Goal: Information Seeking & Learning: Check status

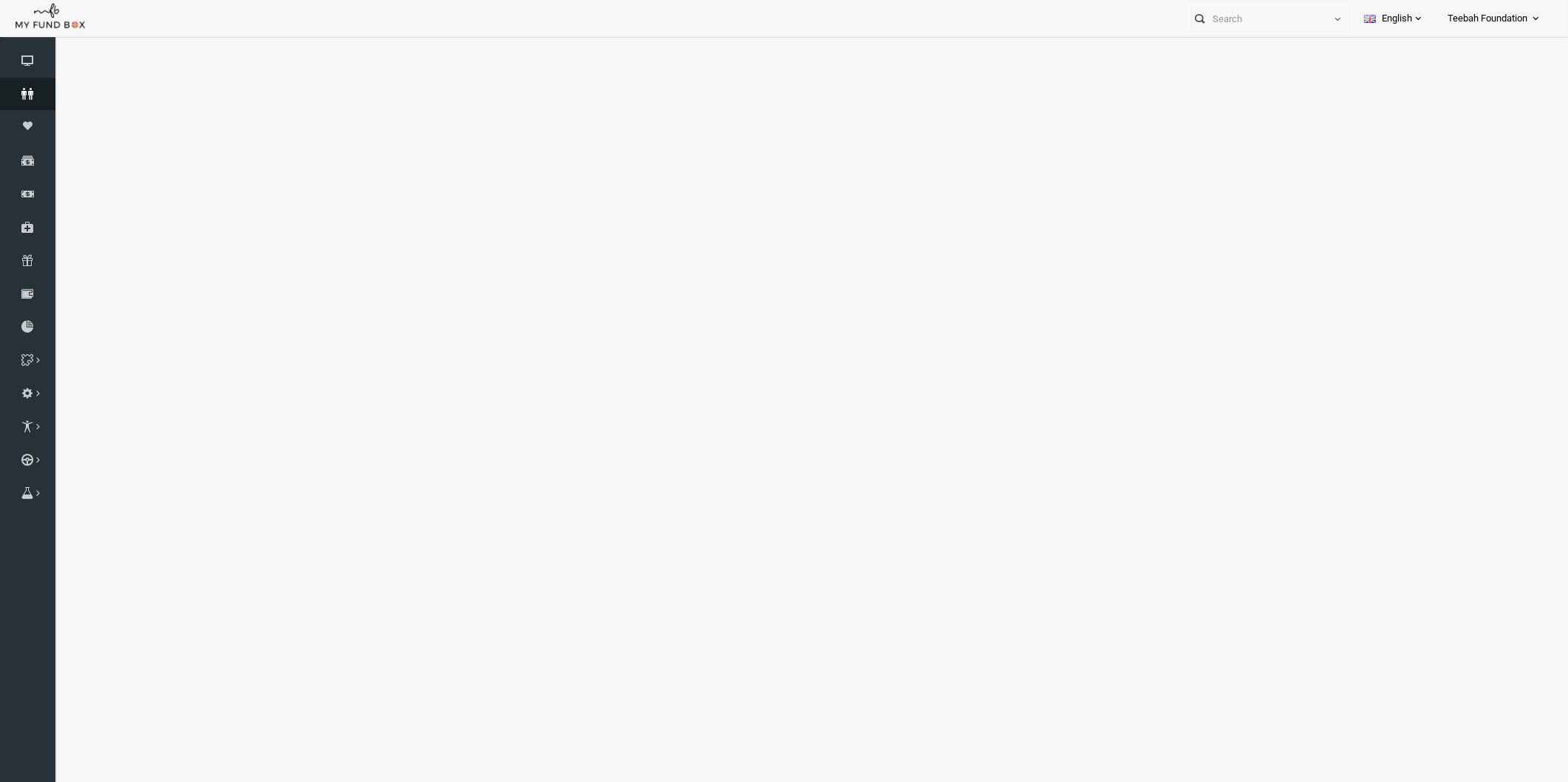
select select "100"
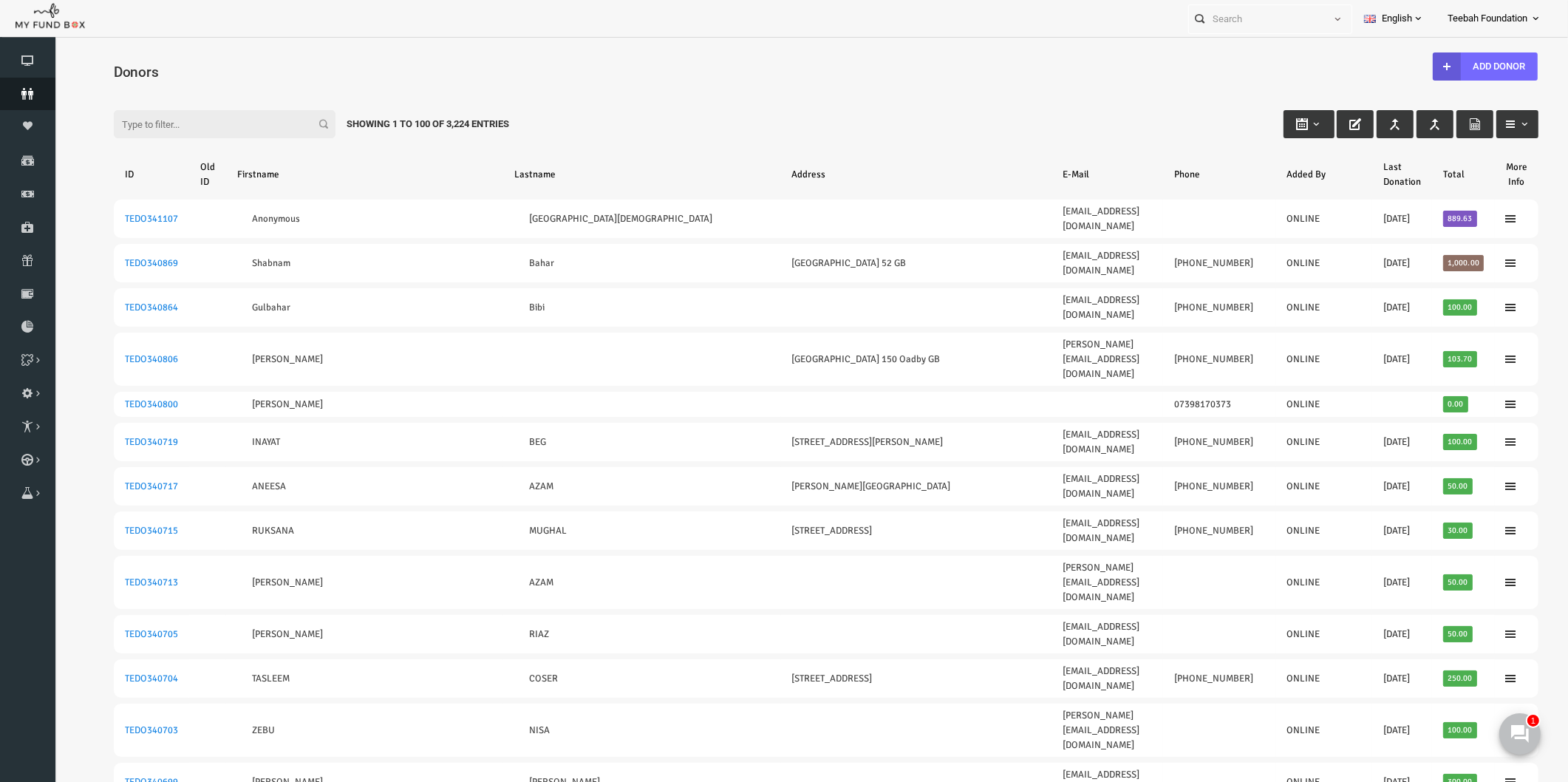
click at [19, 100] on link "Donors" at bounding box center [27, 94] width 55 height 33
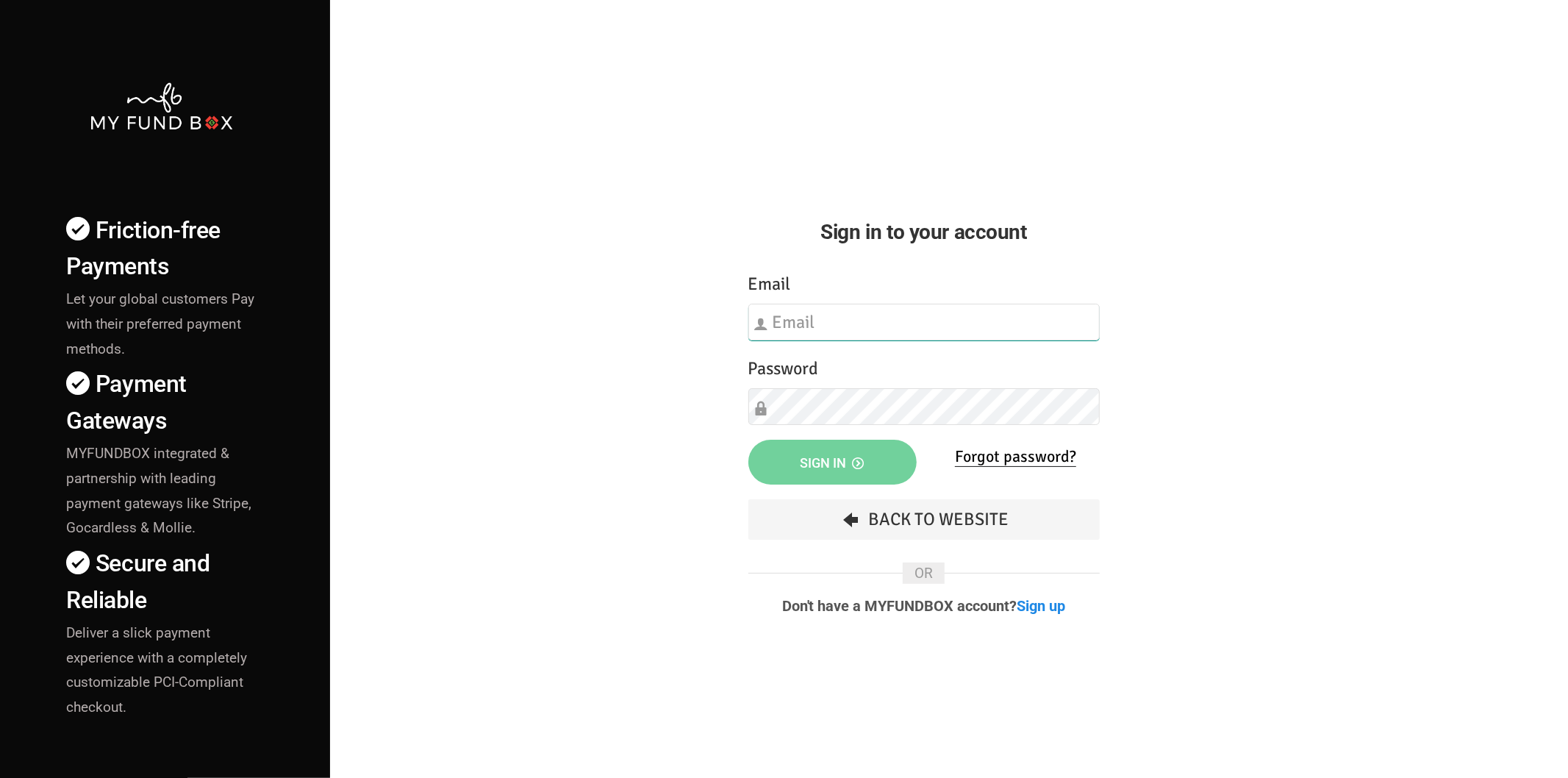
type input "[EMAIL_ADDRESS][DOMAIN_NAME]"
drag, startPoint x: 596, startPoint y: 424, endPoint x: 608, endPoint y: 437, distance: 17.7
click at [594, 427] on div "Friction-free Payments Let your global customers Pay with their preferred payme…" at bounding box center [784, 514] width 1583 height 1030
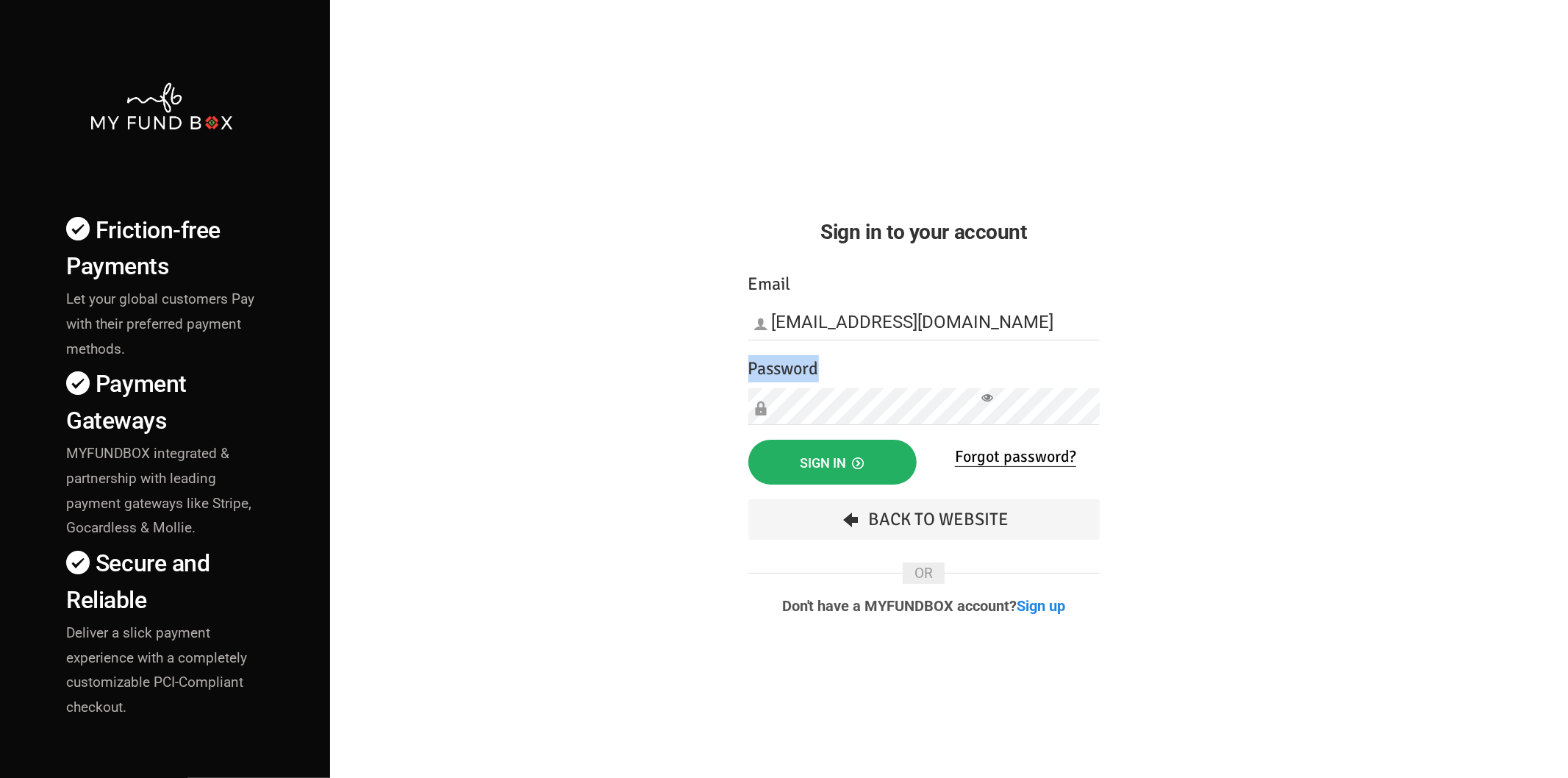
click at [789, 452] on button "Sign in" at bounding box center [832, 462] width 168 height 45
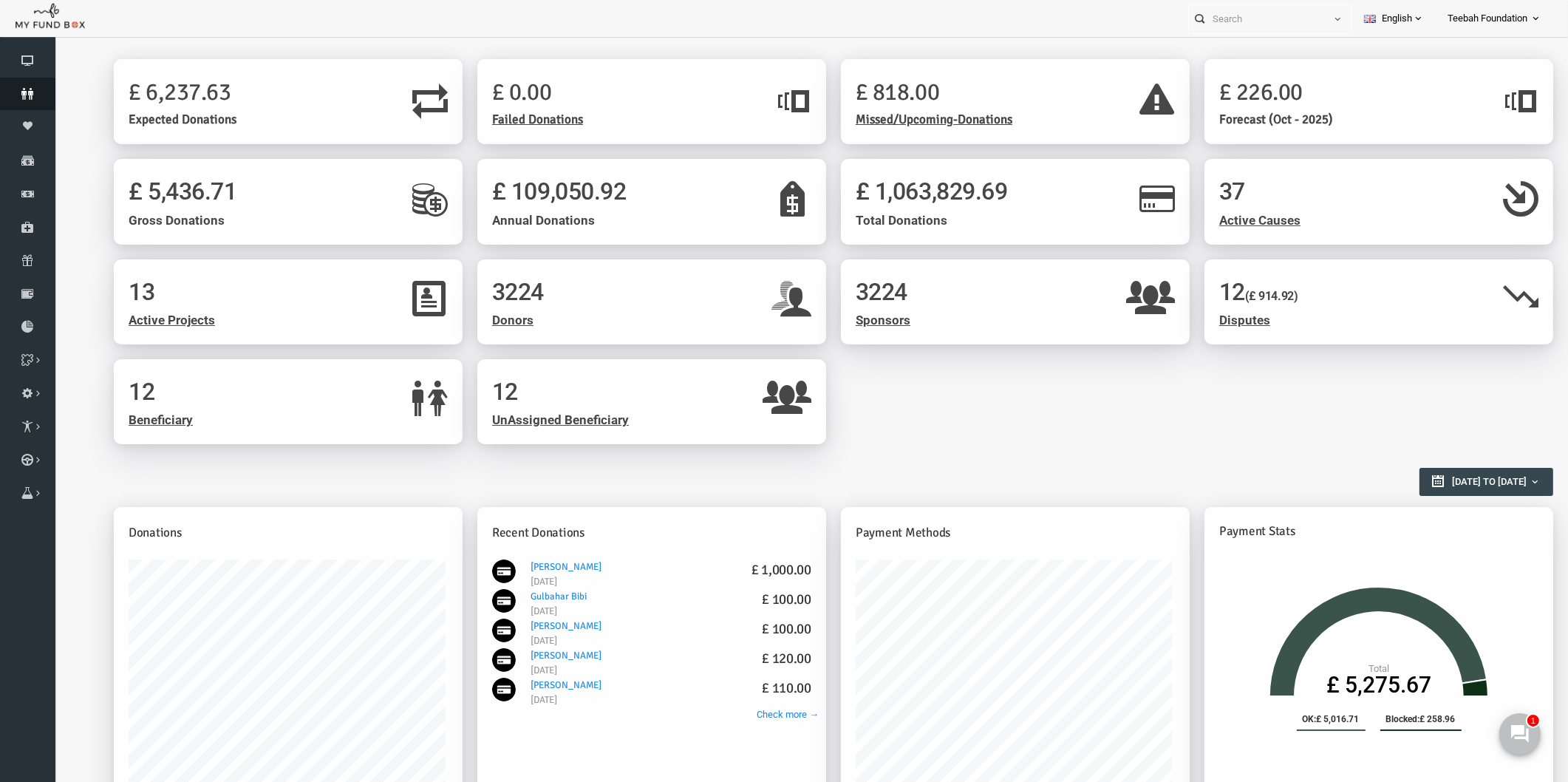
click at [34, 93] on icon at bounding box center [27, 94] width 55 height 12
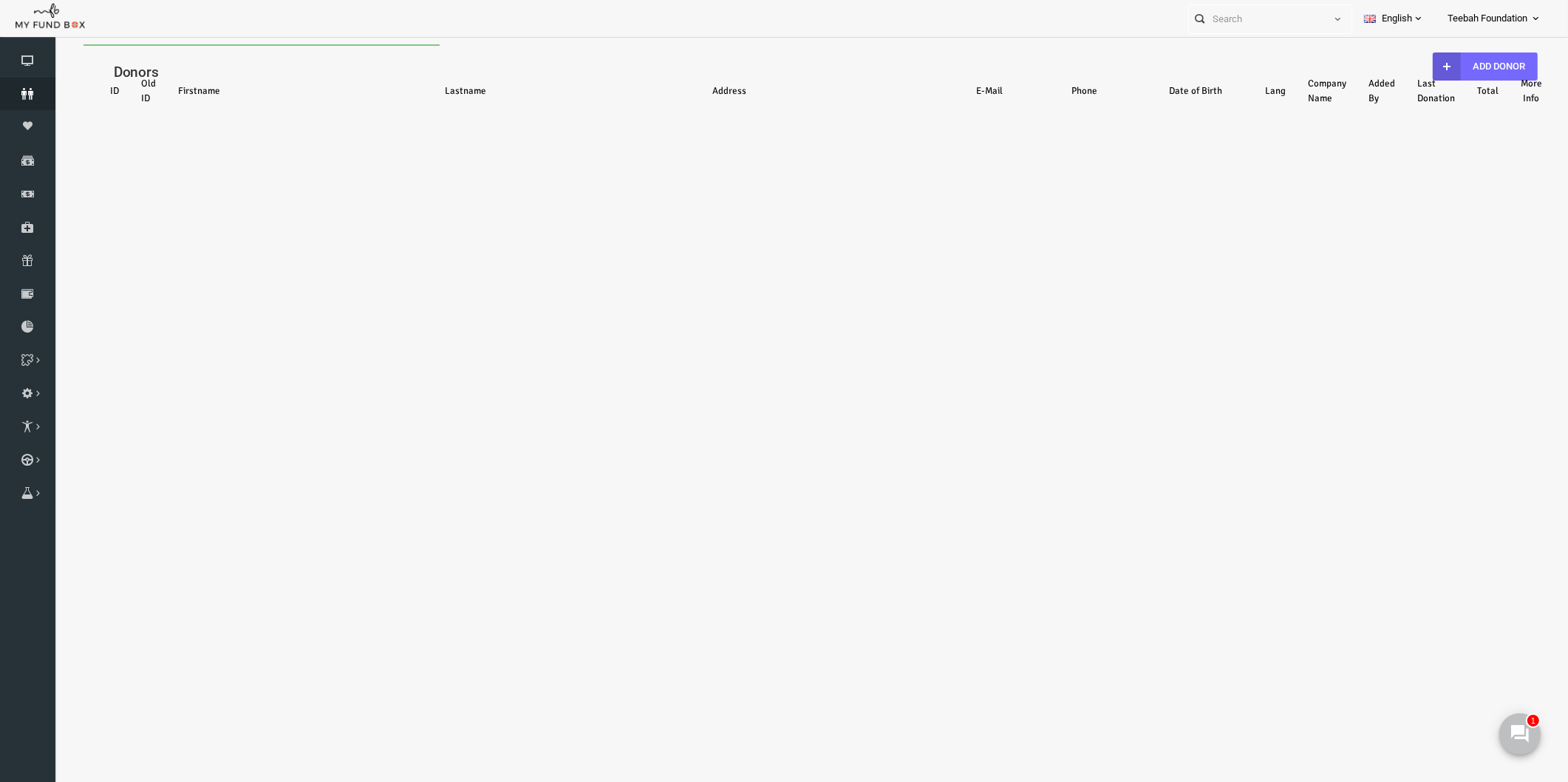
select select "100"
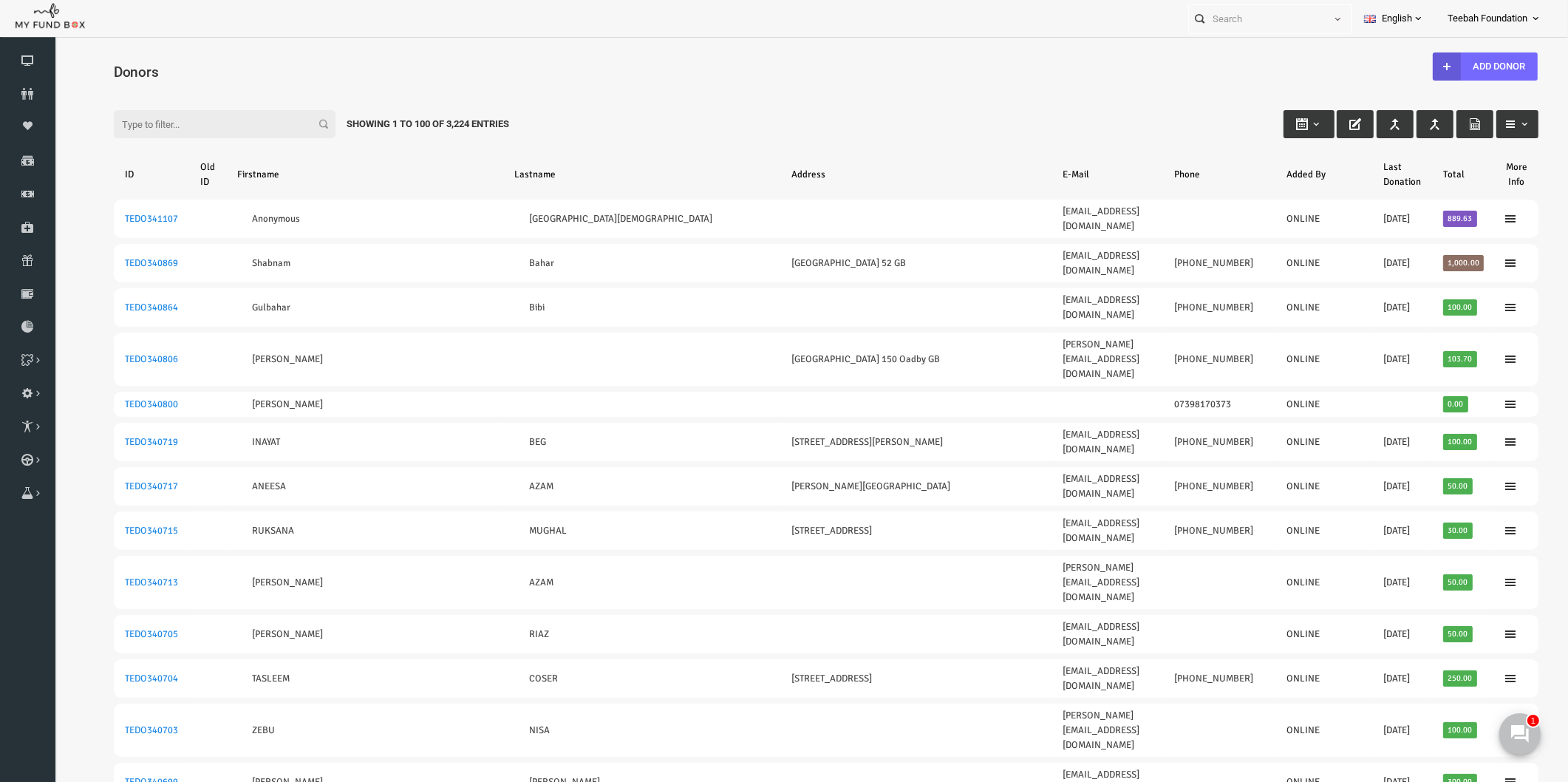
click at [207, 120] on input "Filter:" at bounding box center [194, 124] width 222 height 28
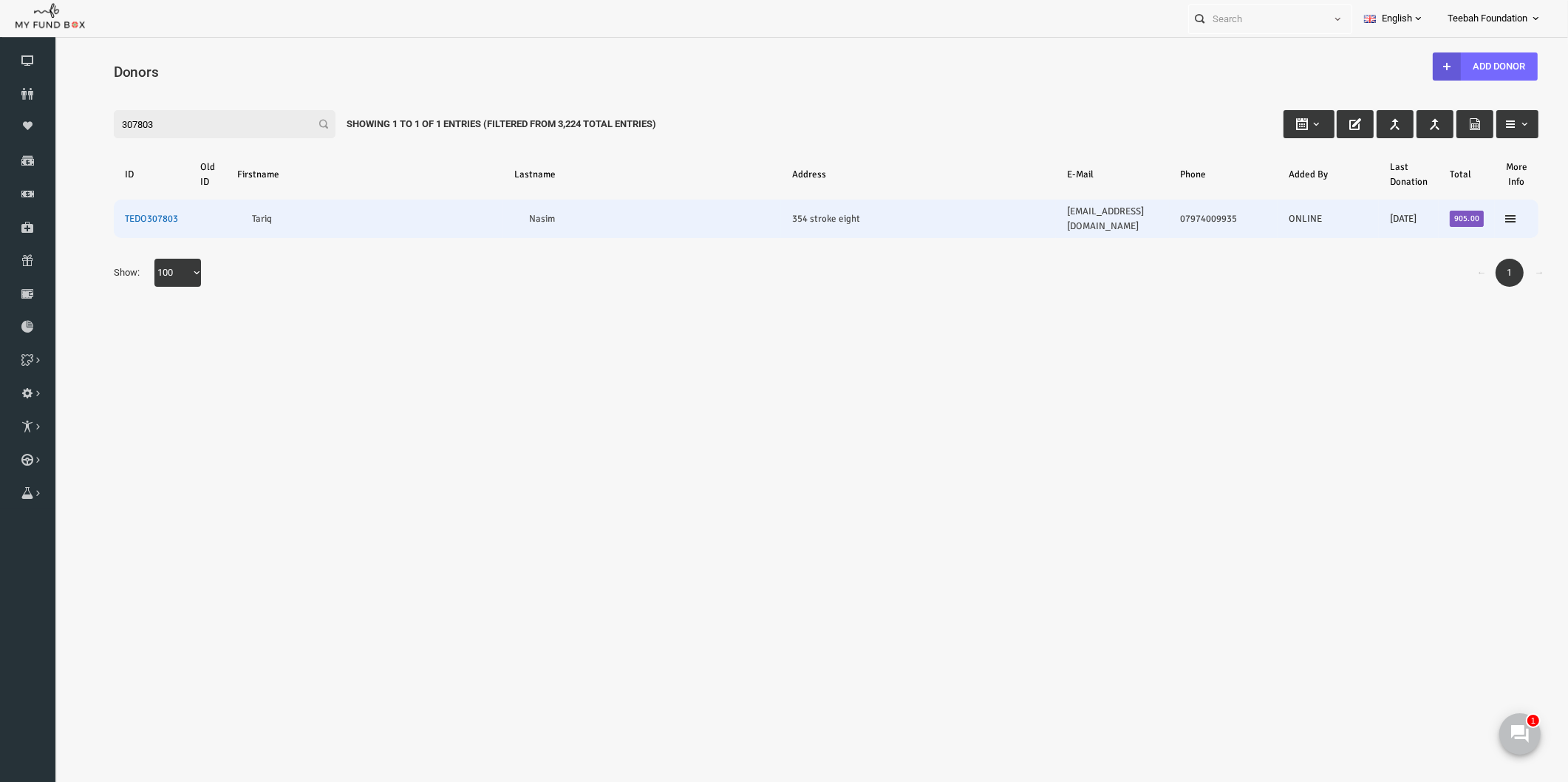
type input "307803"
click at [110, 213] on link "TEDO307803" at bounding box center [121, 219] width 53 height 12
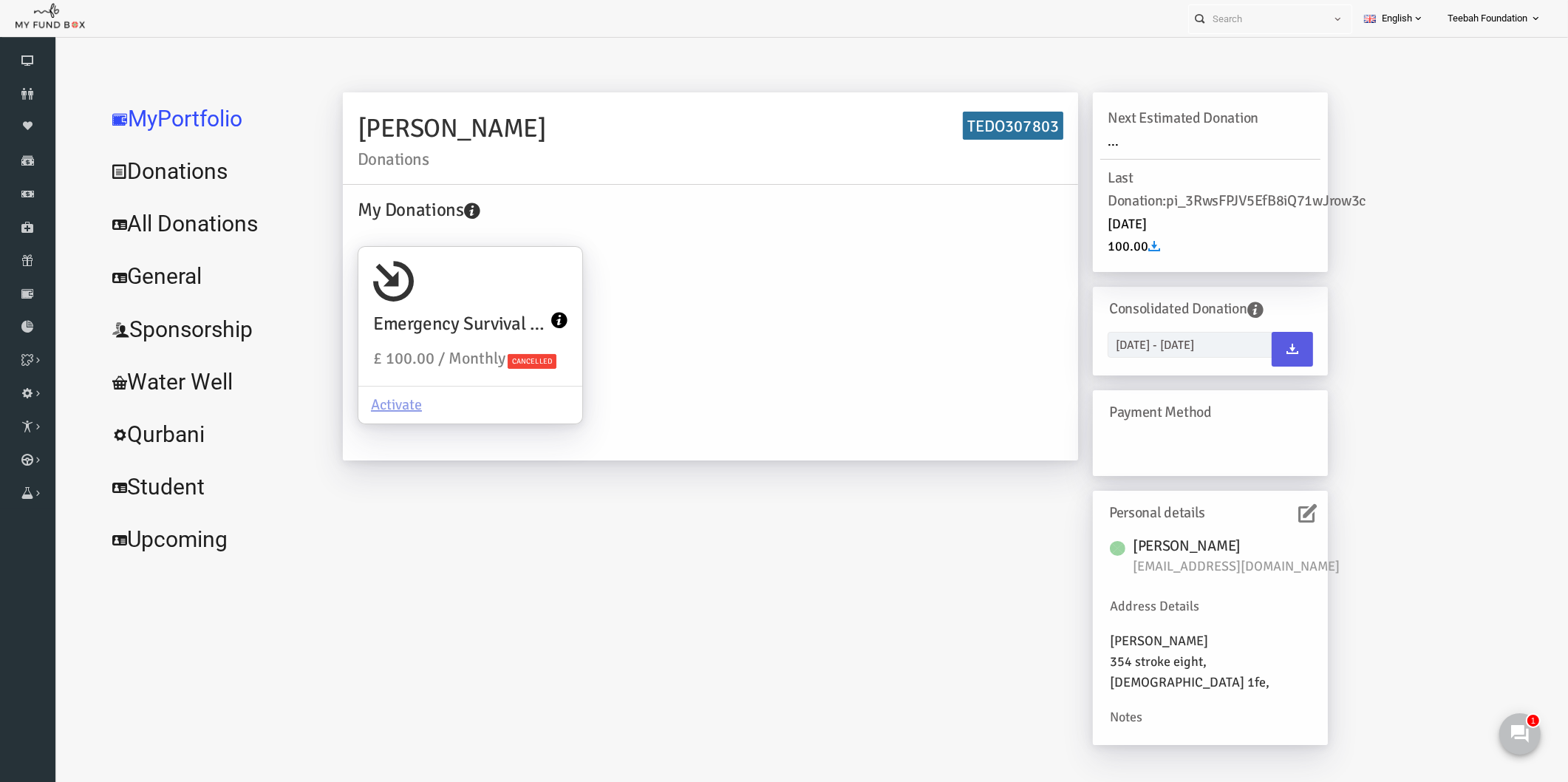
click at [199, 223] on link "All Donations" at bounding box center [179, 224] width 222 height 53
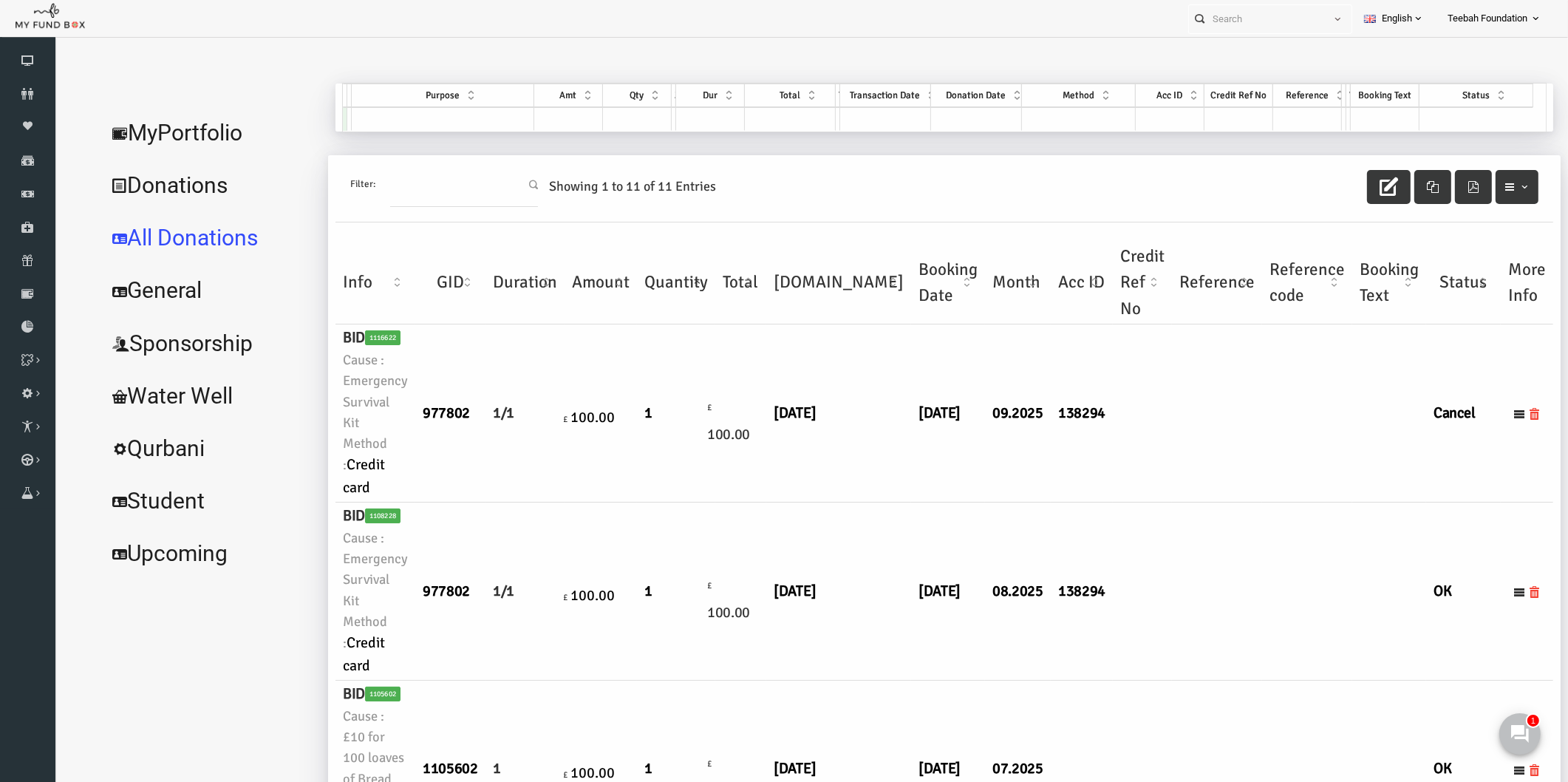
click at [1083, 467] on td at bounding box center [1113, 413] width 59 height 178
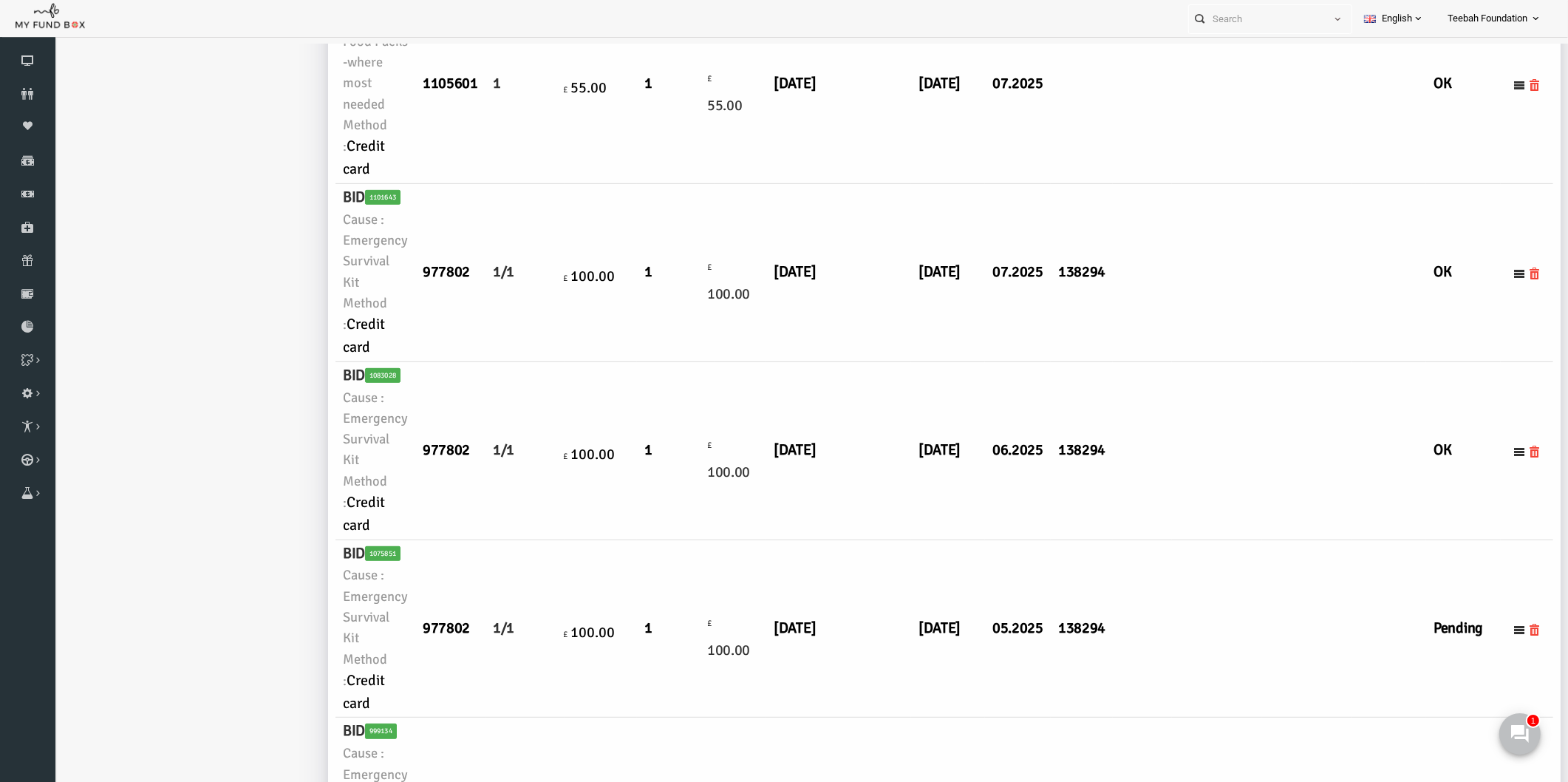
scroll to position [903, 0]
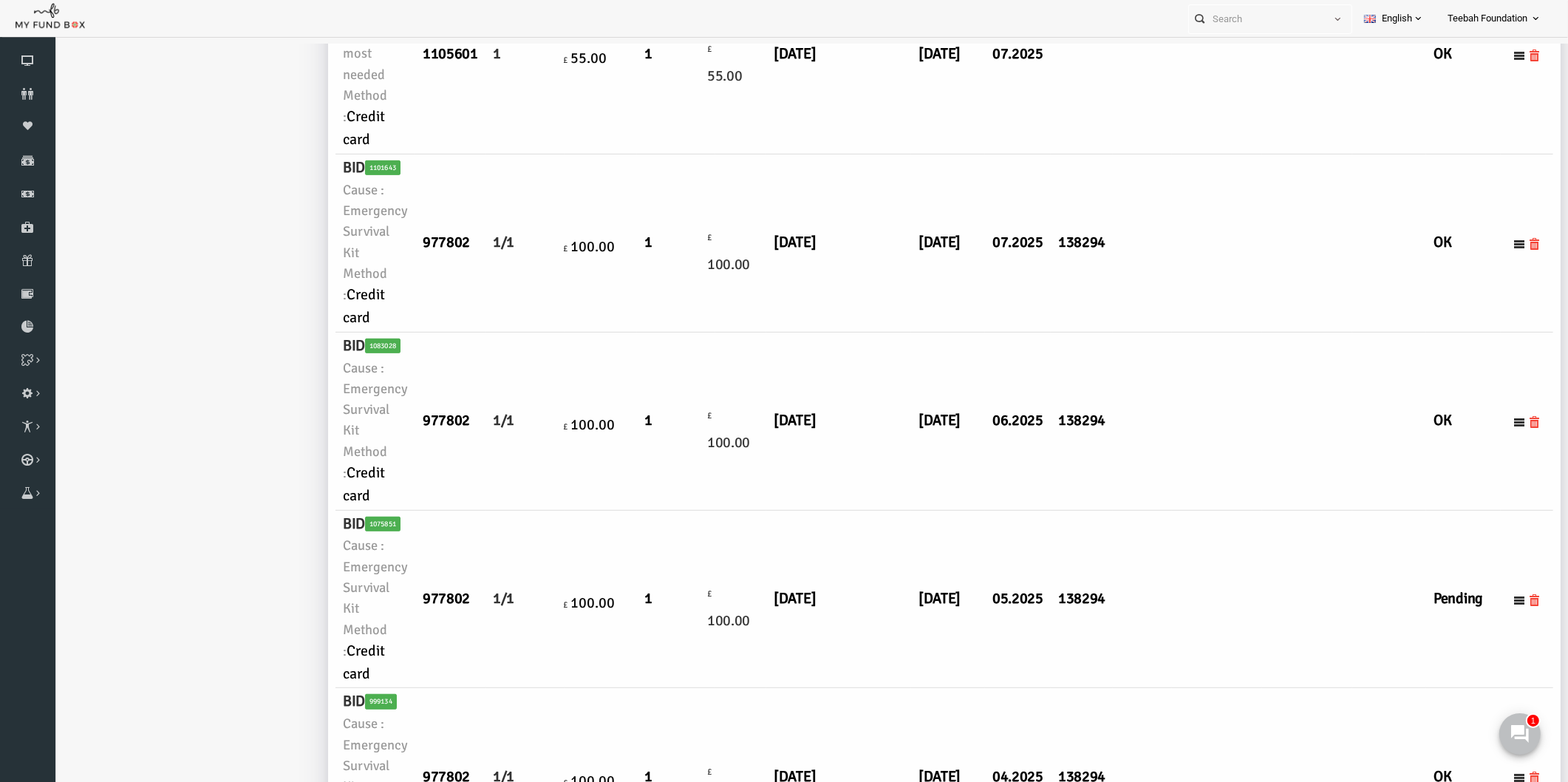
click at [226, 359] on ul "MyPortfolio Donations All Donations General Sponsorship Water Well Qurbani Stud…" at bounding box center [179, 327] width 222 height 2293
click at [1232, 678] on td at bounding box center [1277, 600] width 90 height 178
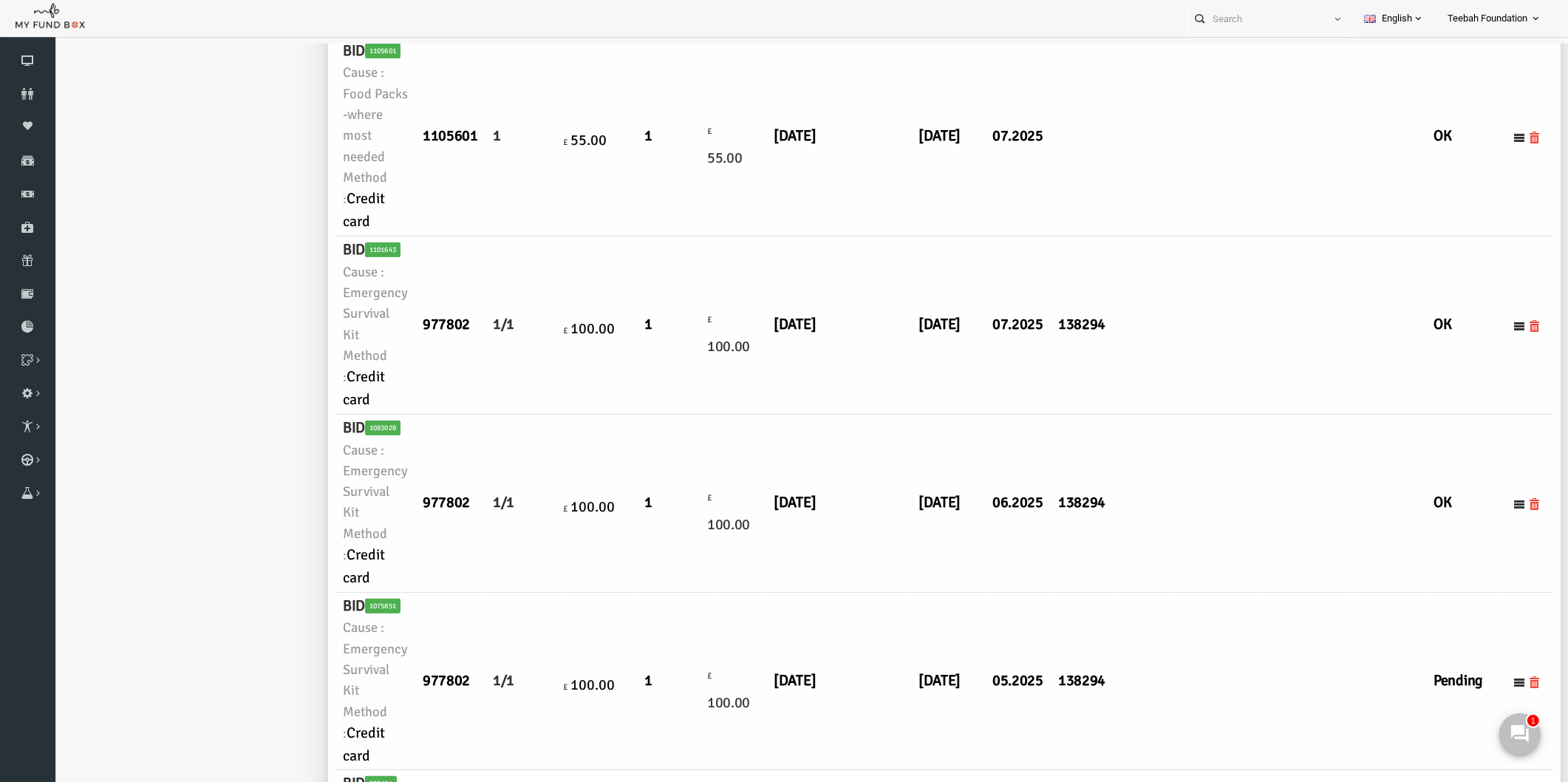
click at [1232, 678] on td at bounding box center [1277, 681] width 90 height 178
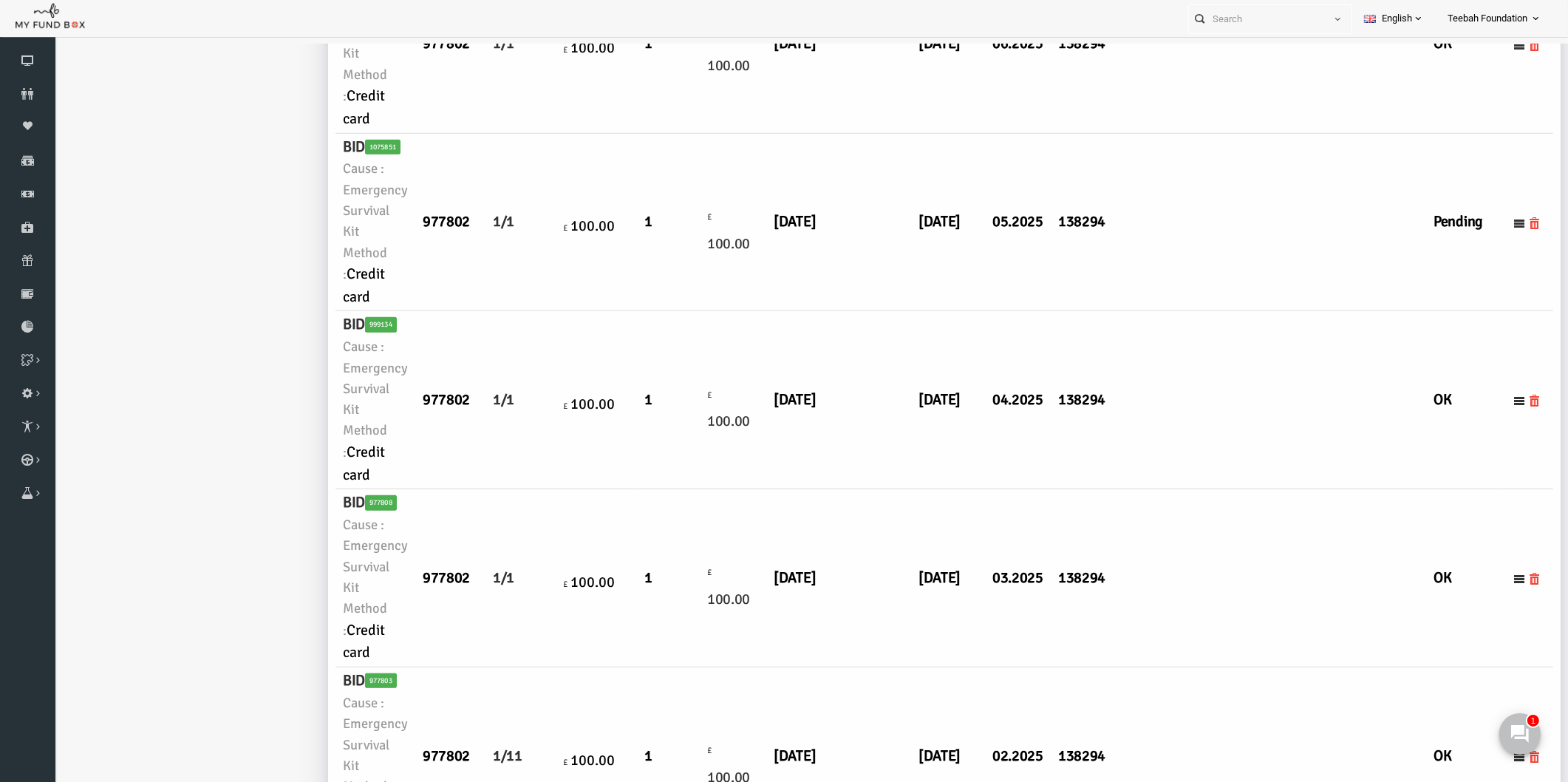
scroll to position [1586, 0]
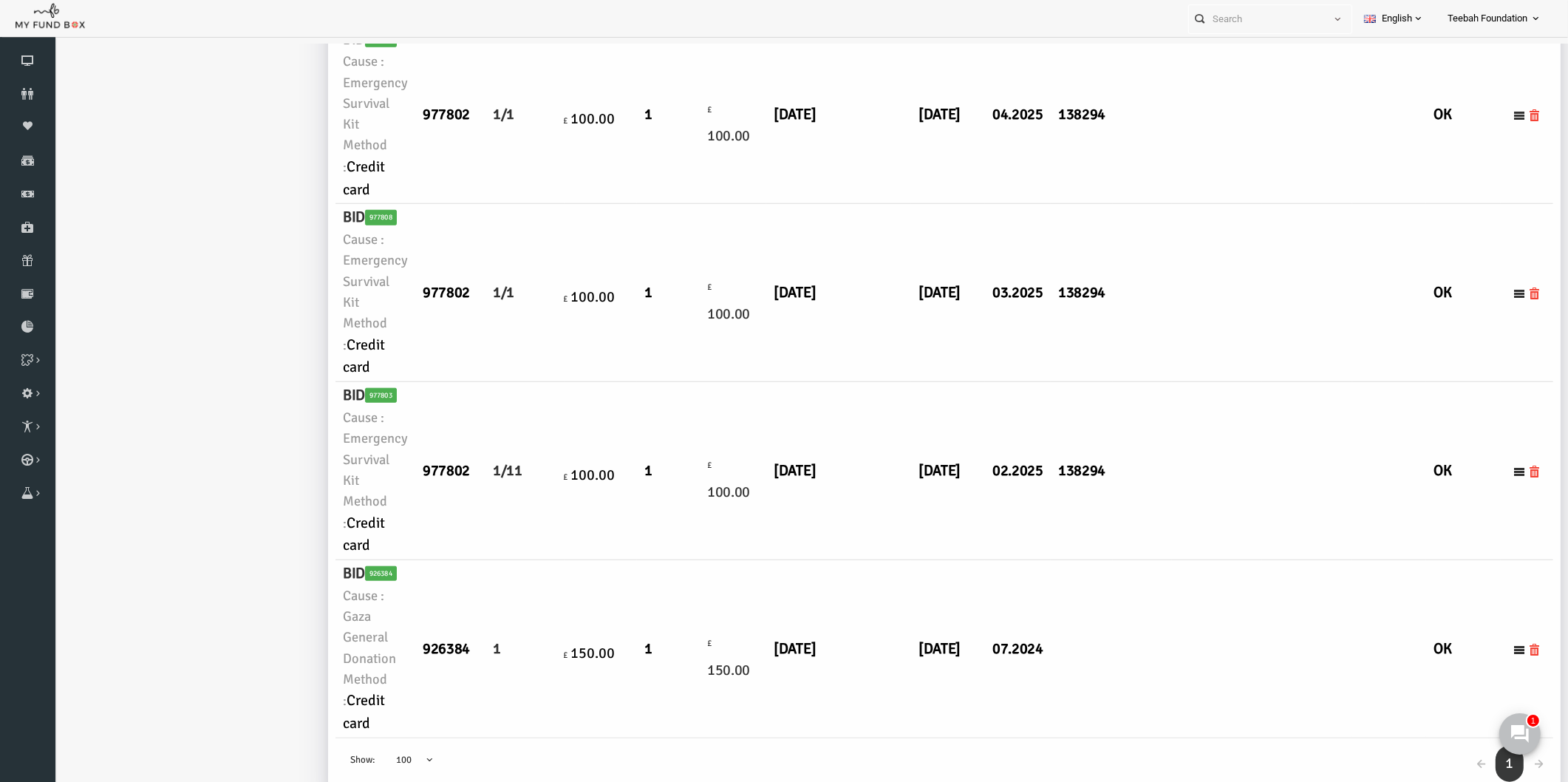
click at [1232, 678] on td at bounding box center [1277, 649] width 90 height 178
click at [1141, 652] on td at bounding box center [1186, 649] width 90 height 178
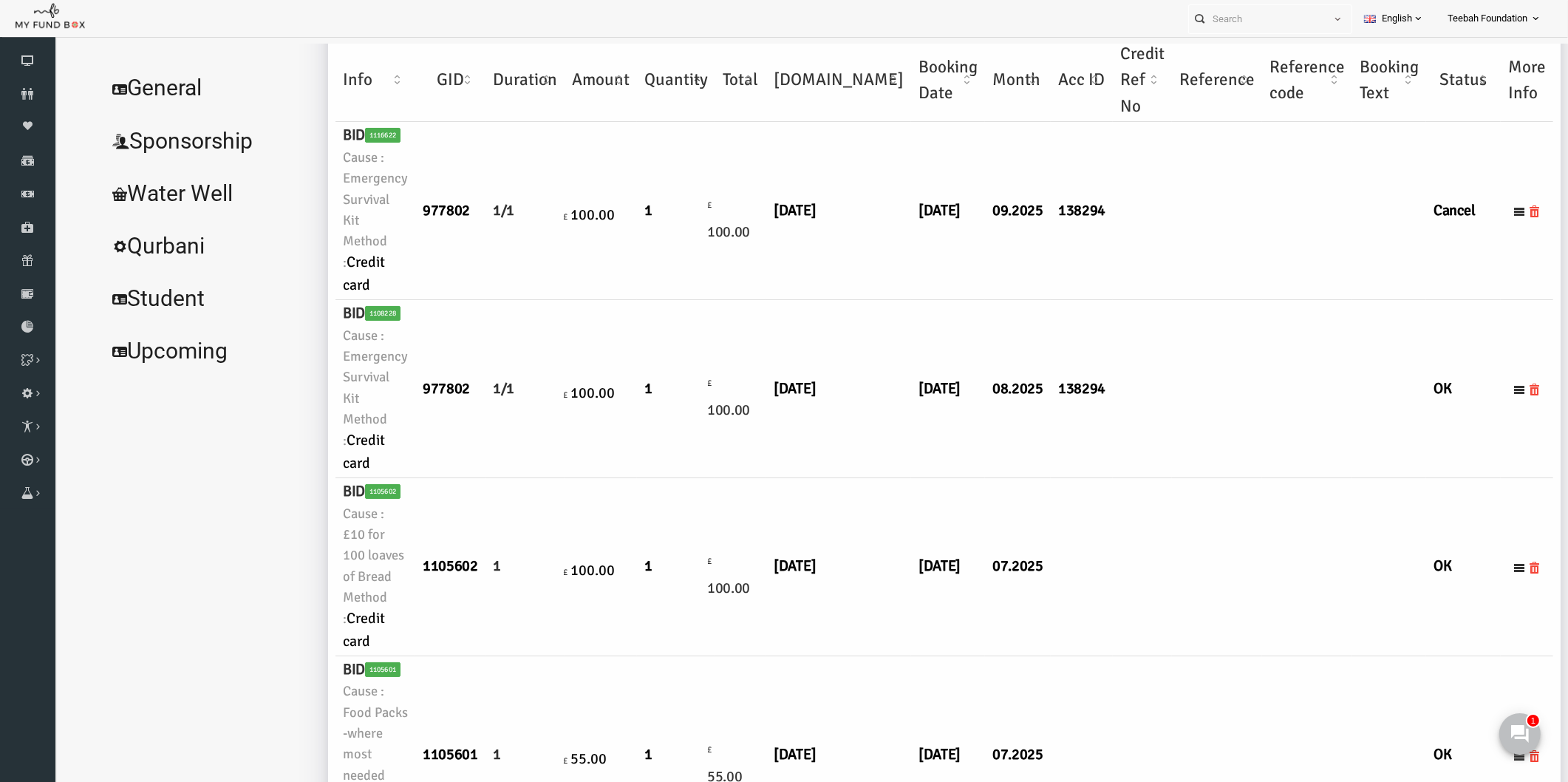
scroll to position [190, 0]
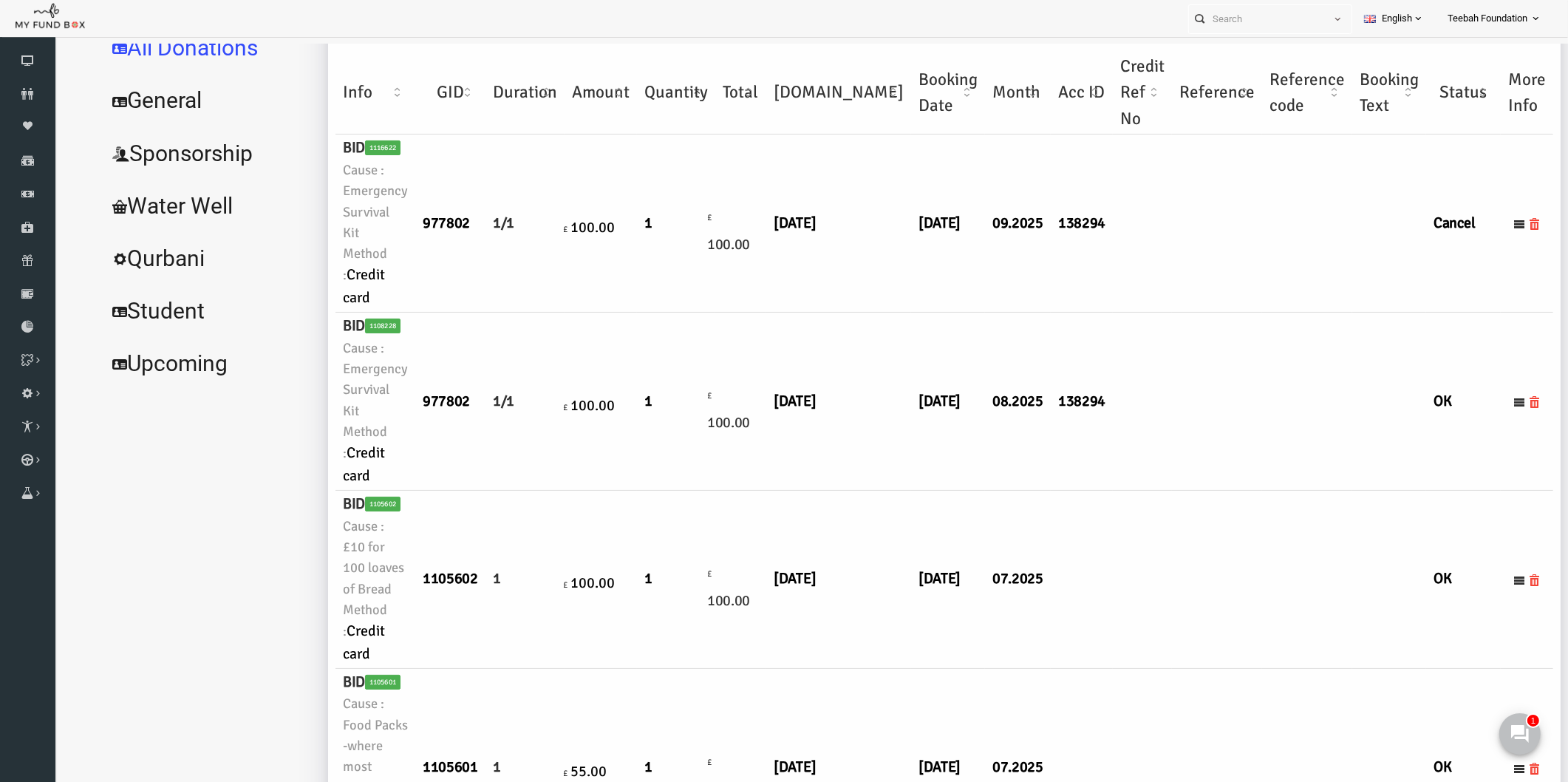
click at [1083, 448] on td at bounding box center [1113, 402] width 59 height 178
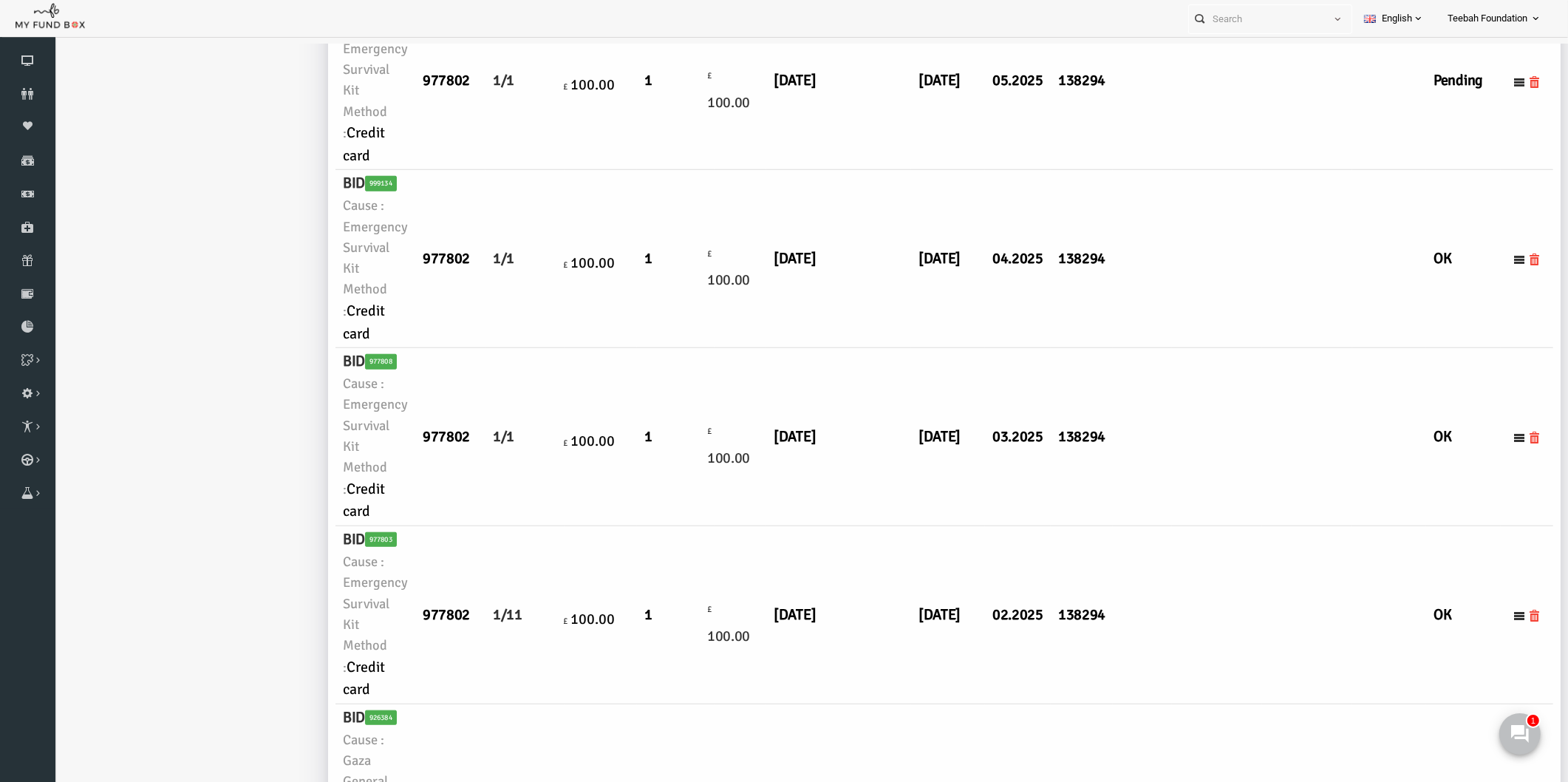
scroll to position [1586, 0]
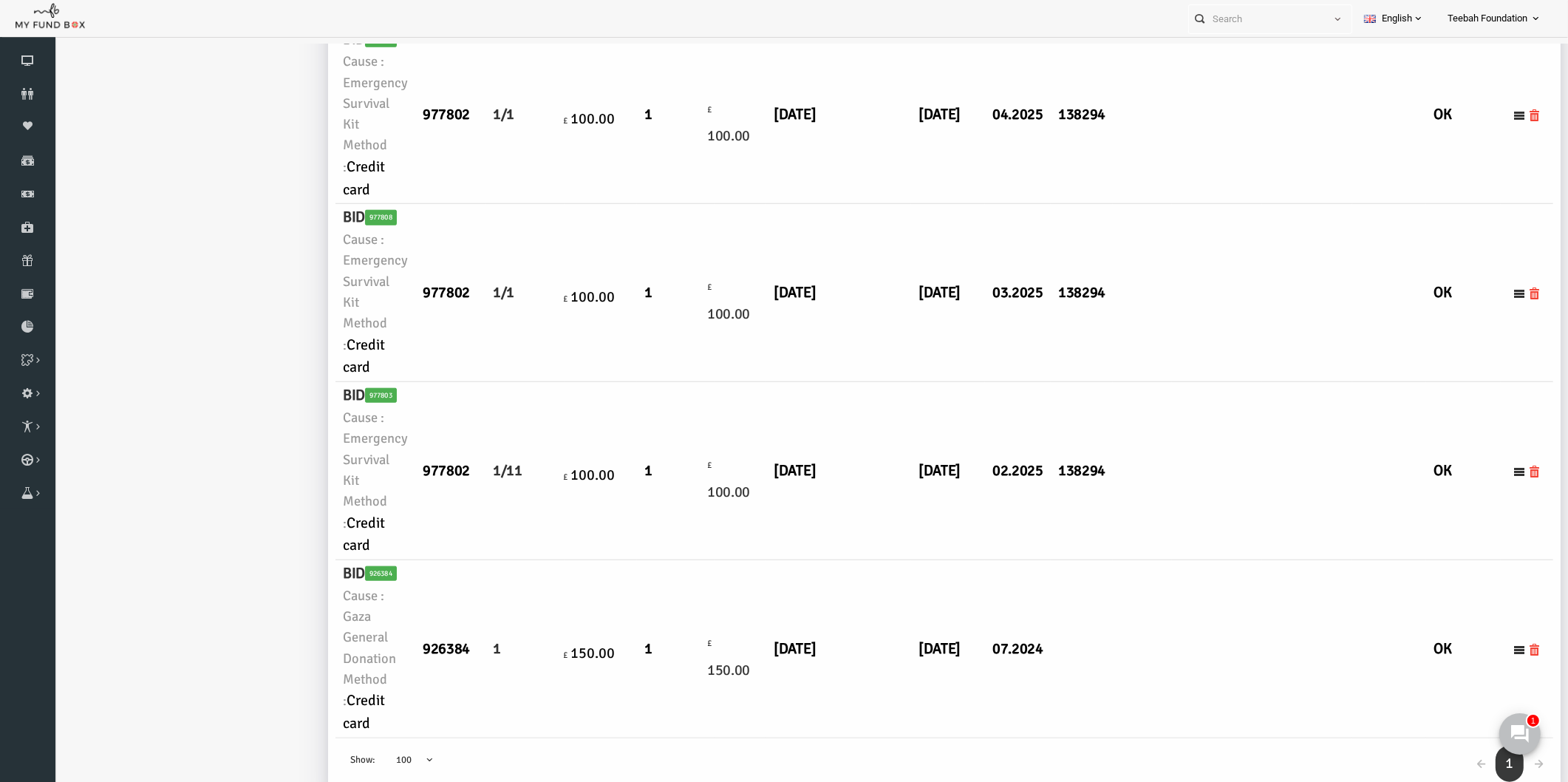
click at [1141, 530] on td at bounding box center [1186, 471] width 90 height 178
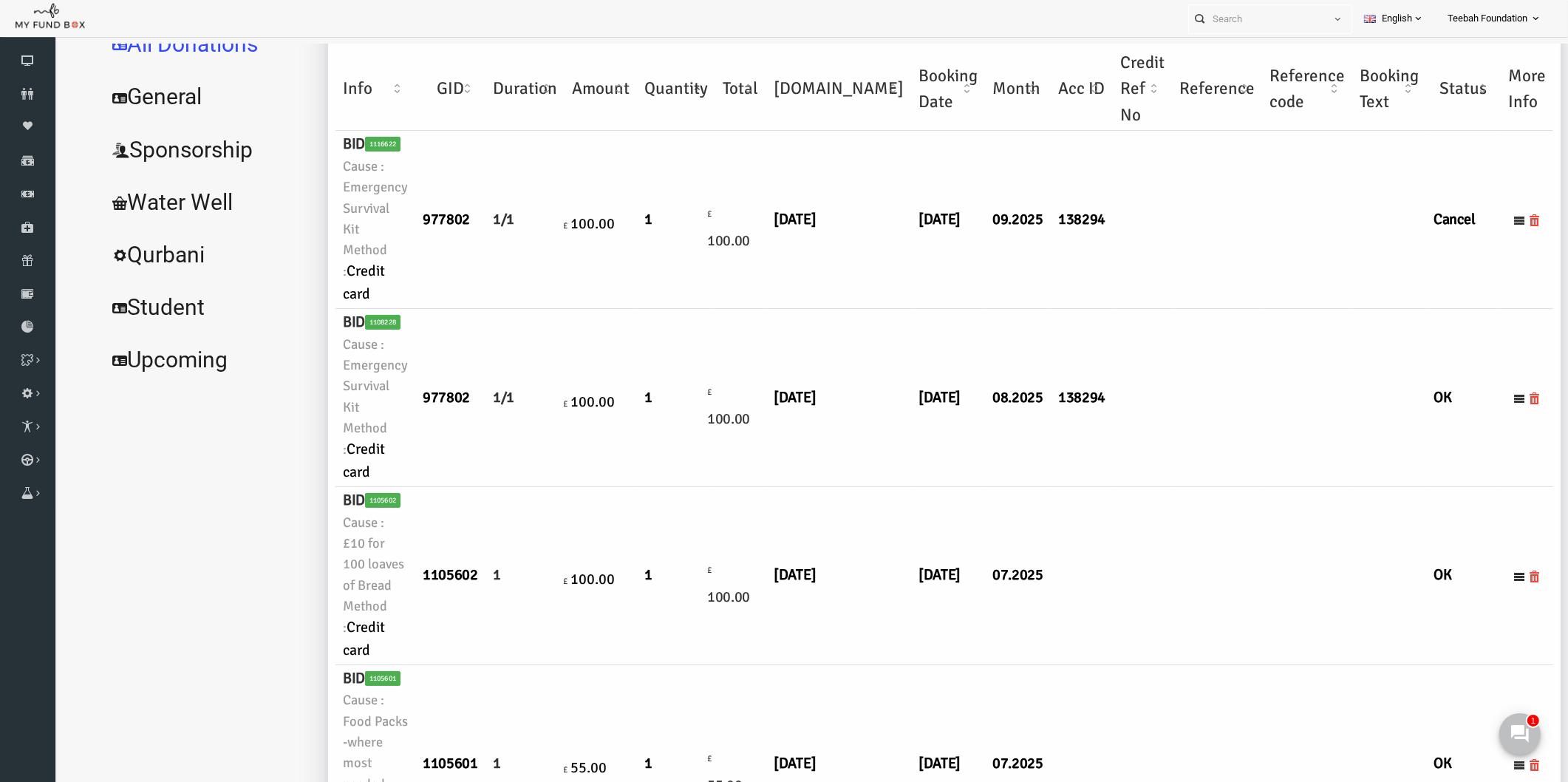
scroll to position [0, 0]
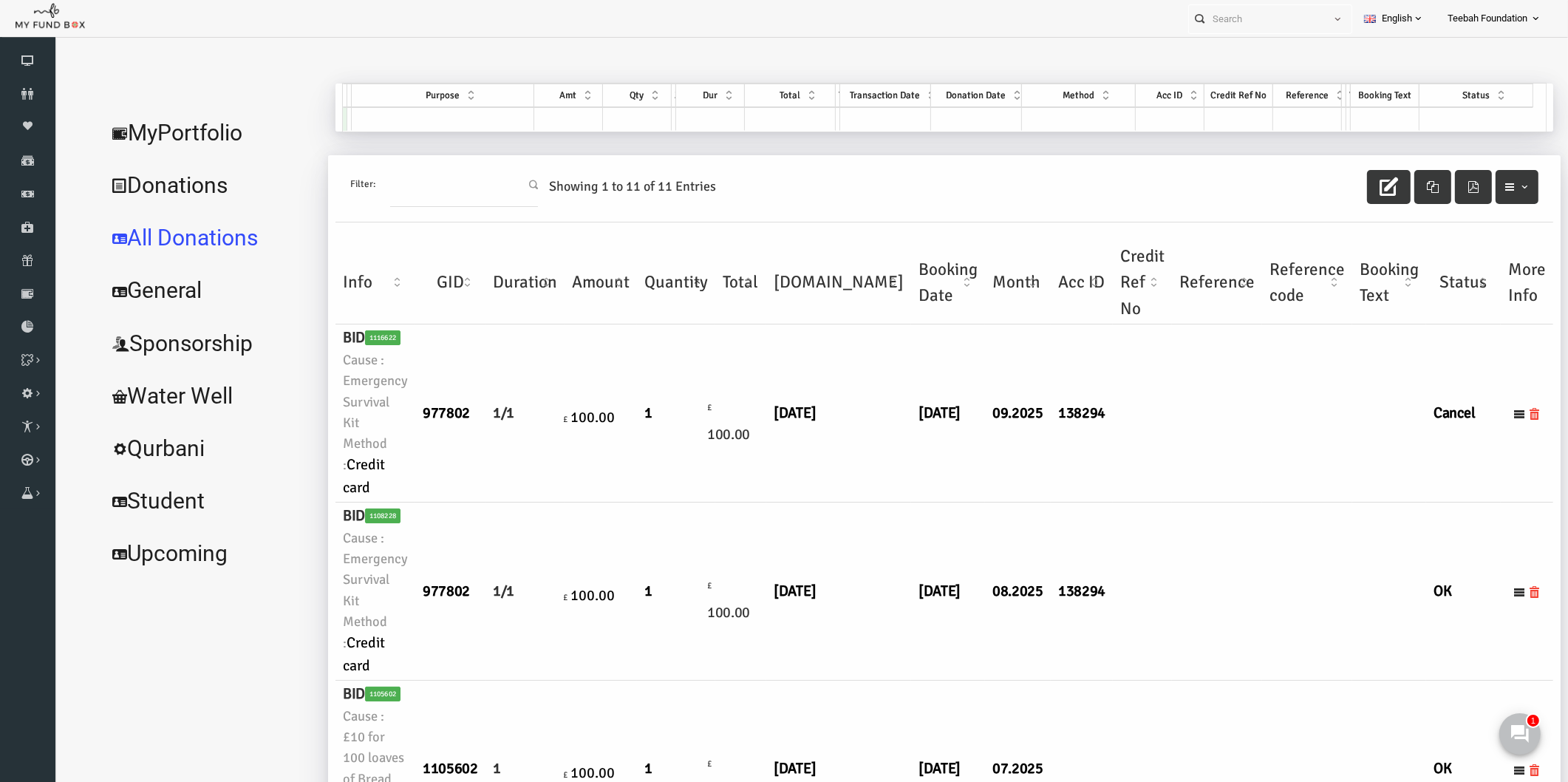
click at [1083, 519] on td at bounding box center [1113, 592] width 59 height 178
click at [128, 124] on link "MyPortfolio" at bounding box center [179, 133] width 222 height 53
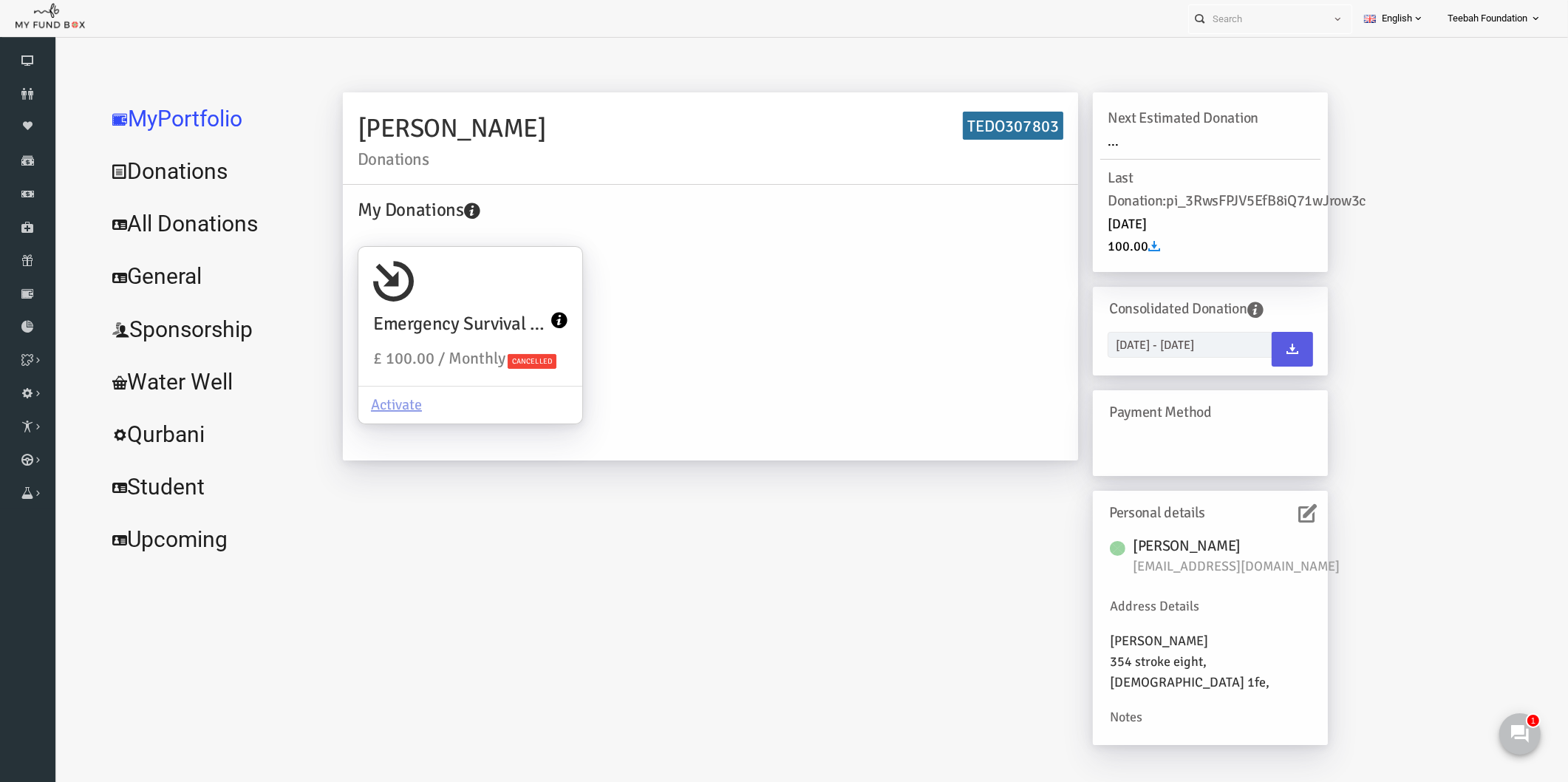
drag, startPoint x: 330, startPoint y: 122, endPoint x: 457, endPoint y: 138, distance: 128.0
click at [457, 138] on h2 "Tariq Nasim Donations" at bounding box center [680, 138] width 706 height 59
copy h2 "Tariq Nasim"
click at [738, 255] on div "My Donations Emergency Survival Kit £ 100.00 / Monthly Cancelled Activate" at bounding box center [680, 321] width 720 height 250
click at [196, 226] on link "All Donations" at bounding box center [179, 224] width 222 height 53
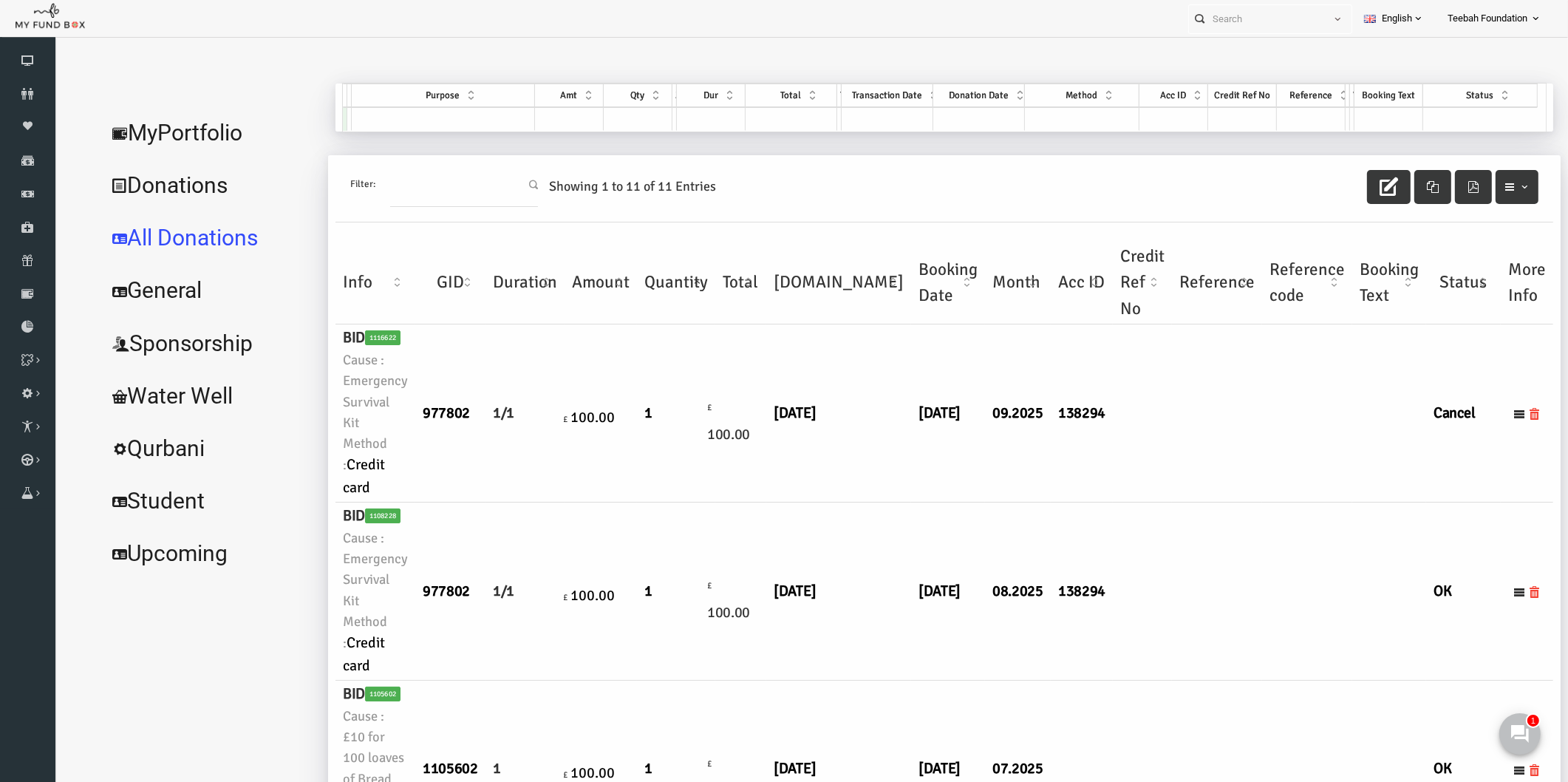
click at [1232, 390] on td at bounding box center [1277, 413] width 90 height 178
click at [159, 120] on link "MyPortfolio" at bounding box center [179, 133] width 222 height 53
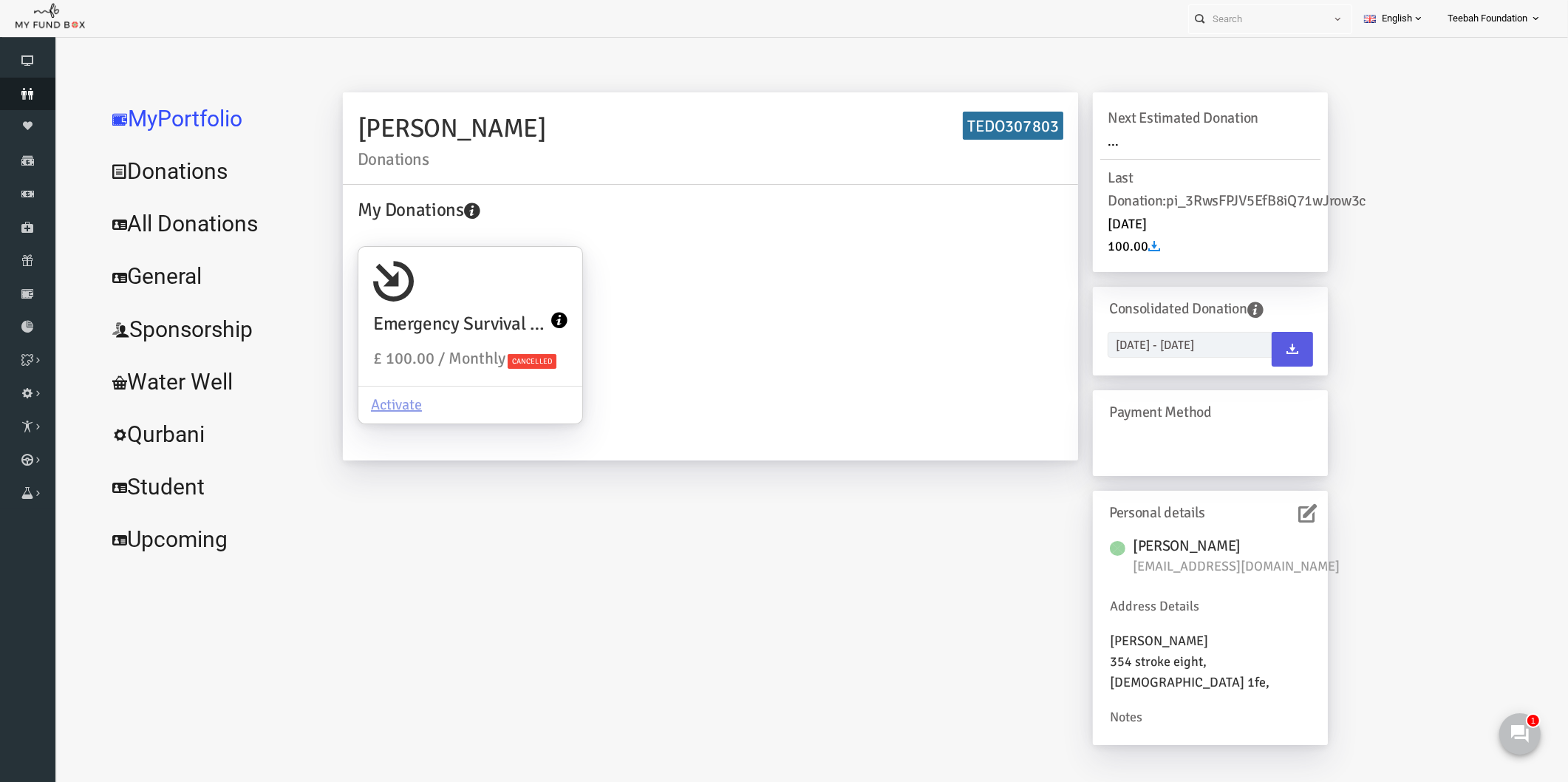
click at [22, 94] on icon at bounding box center [27, 94] width 55 height 12
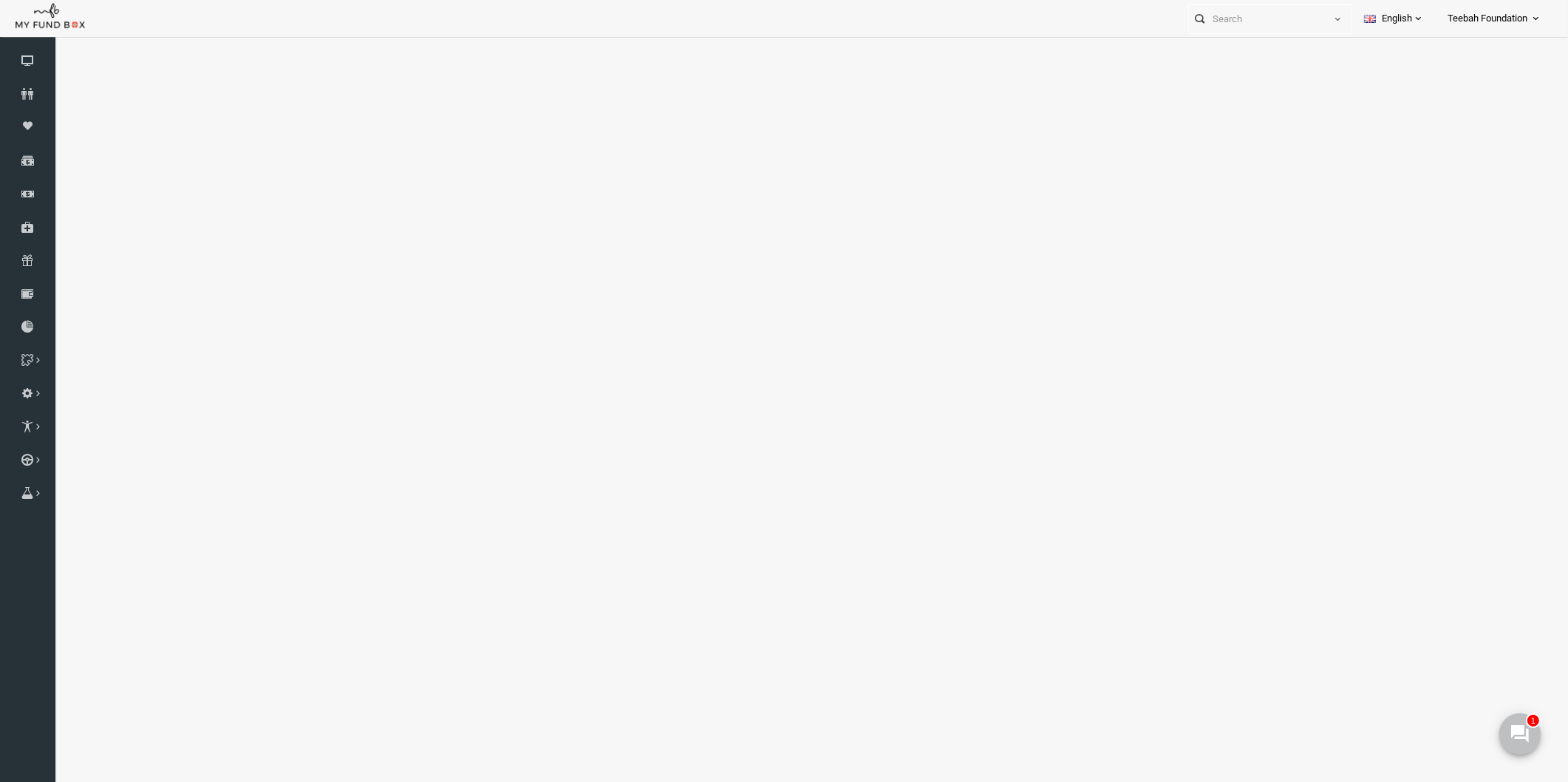
select select "100"
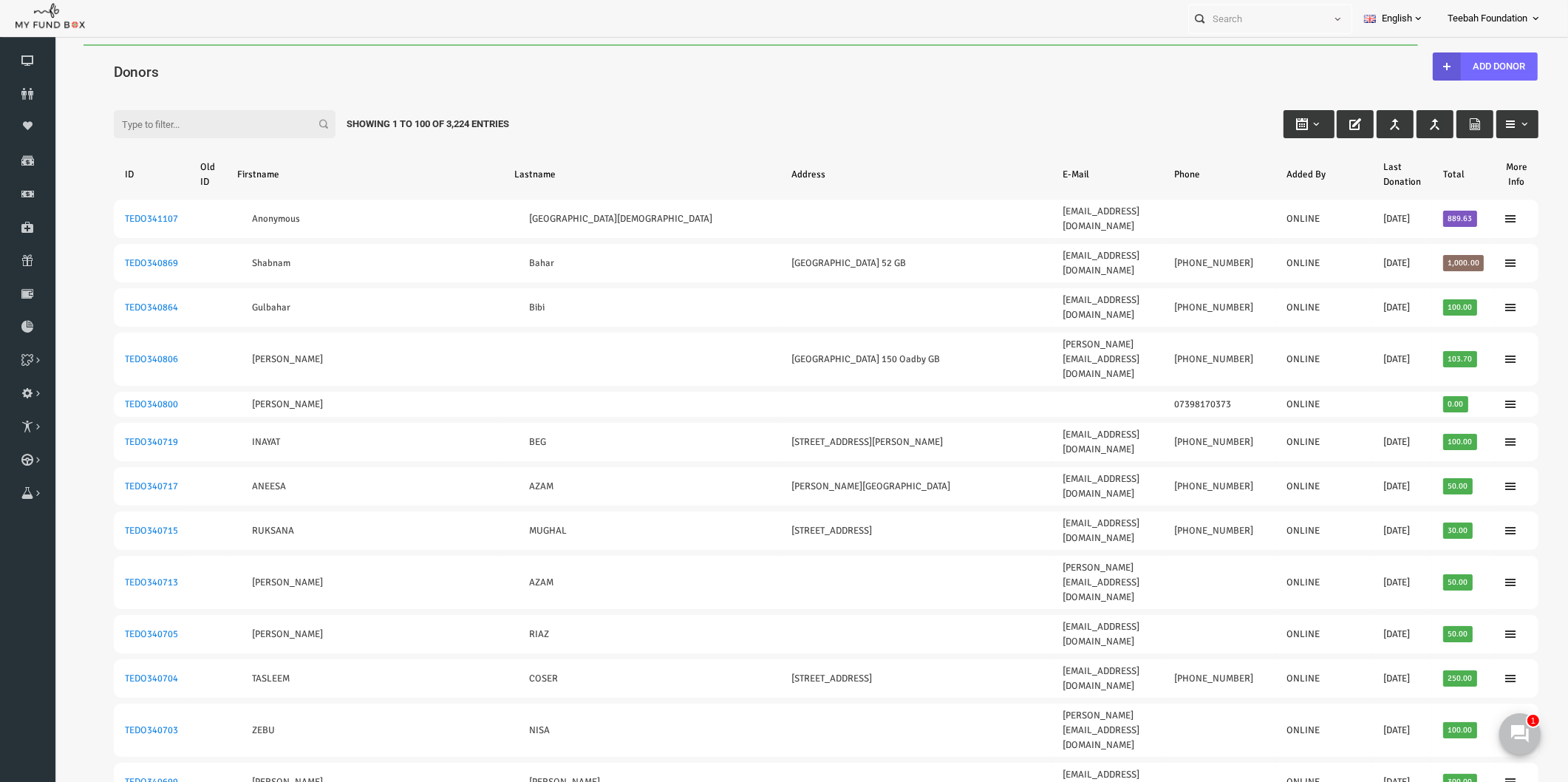
click at [676, 106] on div "Filter: Showing 1 to 100 of 3,224 Entries" at bounding box center [796, 110] width 1454 height 40
click at [808, 101] on div "Filter: Showing 1 to 100 of 3,224 Entries" at bounding box center [796, 110] width 1454 height 40
click at [666, 118] on div "Filter: Showing 1 to 100 of 3,224 Entries" at bounding box center [796, 110] width 1454 height 40
click at [811, 119] on div "Filter: Showing 1 to 100 of 3,224 Entries" at bounding box center [796, 110] width 1454 height 40
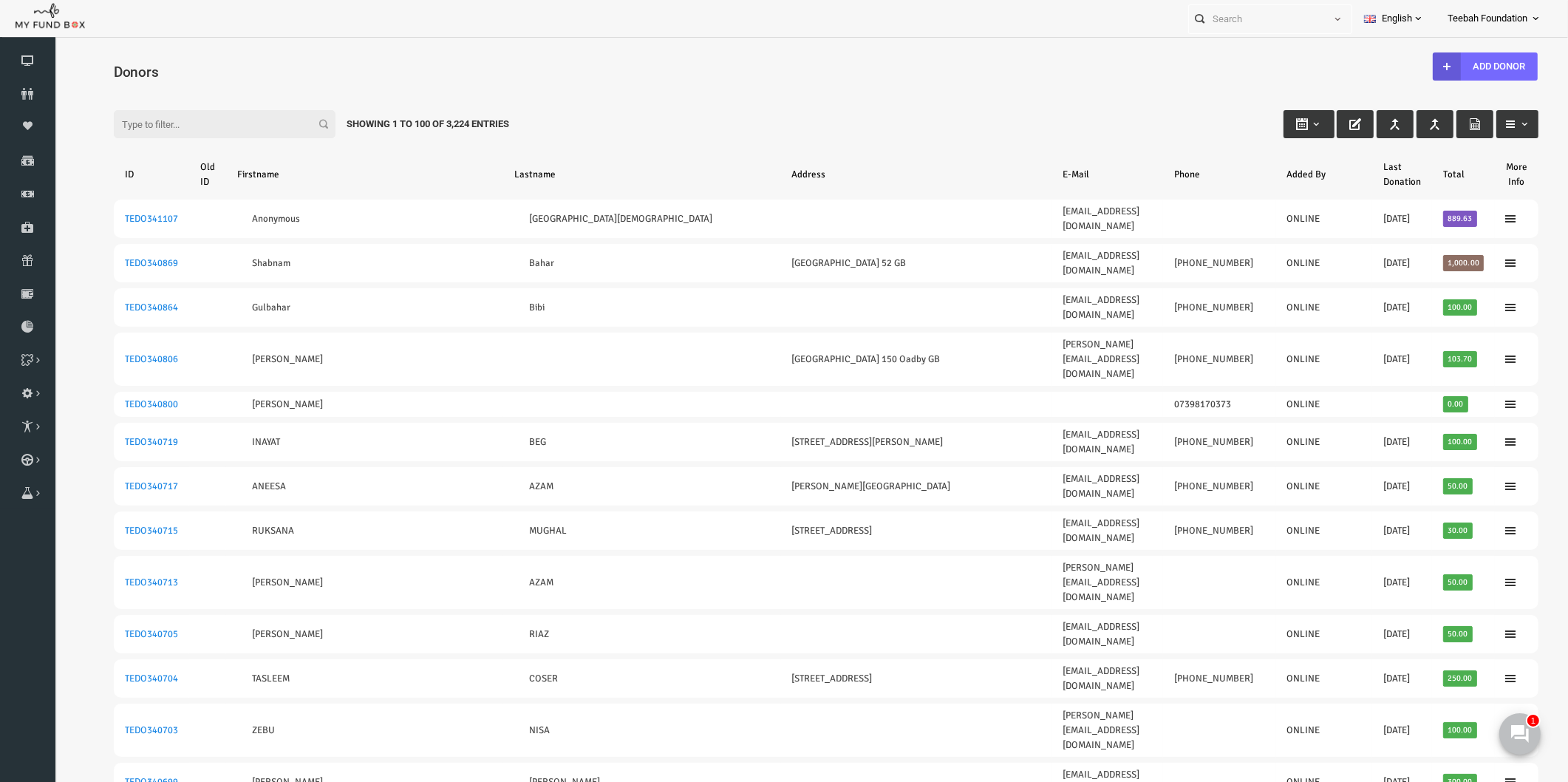
click at [680, 106] on div "Filter: Showing 1 to 100 of 3,224 Entries" at bounding box center [796, 110] width 1454 height 40
click at [28, 93] on icon at bounding box center [27, 94] width 55 height 12
click at [1189, 103] on div "Filter: Showing 1 to 100 of 3,224 Entries" at bounding box center [796, 110] width 1454 height 40
click at [32, 92] on icon at bounding box center [27, 94] width 55 height 12
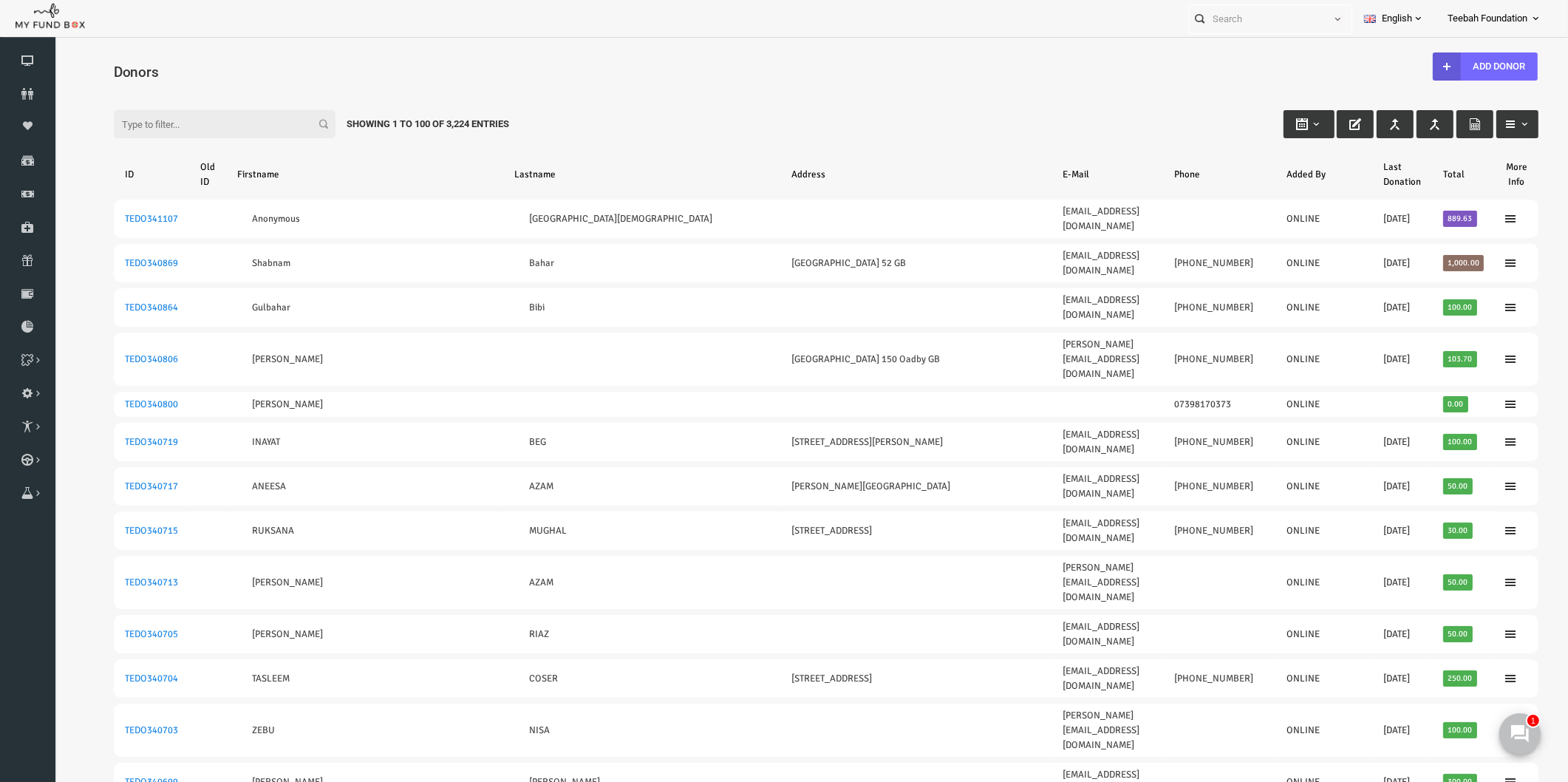
click at [621, 123] on div "Filter: Showing 1 to 100 of 3,224 Entries" at bounding box center [796, 110] width 1454 height 40
click at [316, 174] on th "Firstname" at bounding box center [335, 174] width 277 height 38
click at [620, 91] on div "Filter: Showing 1 to 100 of 3,224 Entries" at bounding box center [796, 110] width 1454 height 40
click at [377, 126] on div "Showing 1 to 100 of 3,224 Entries" at bounding box center [397, 124] width 185 height 28
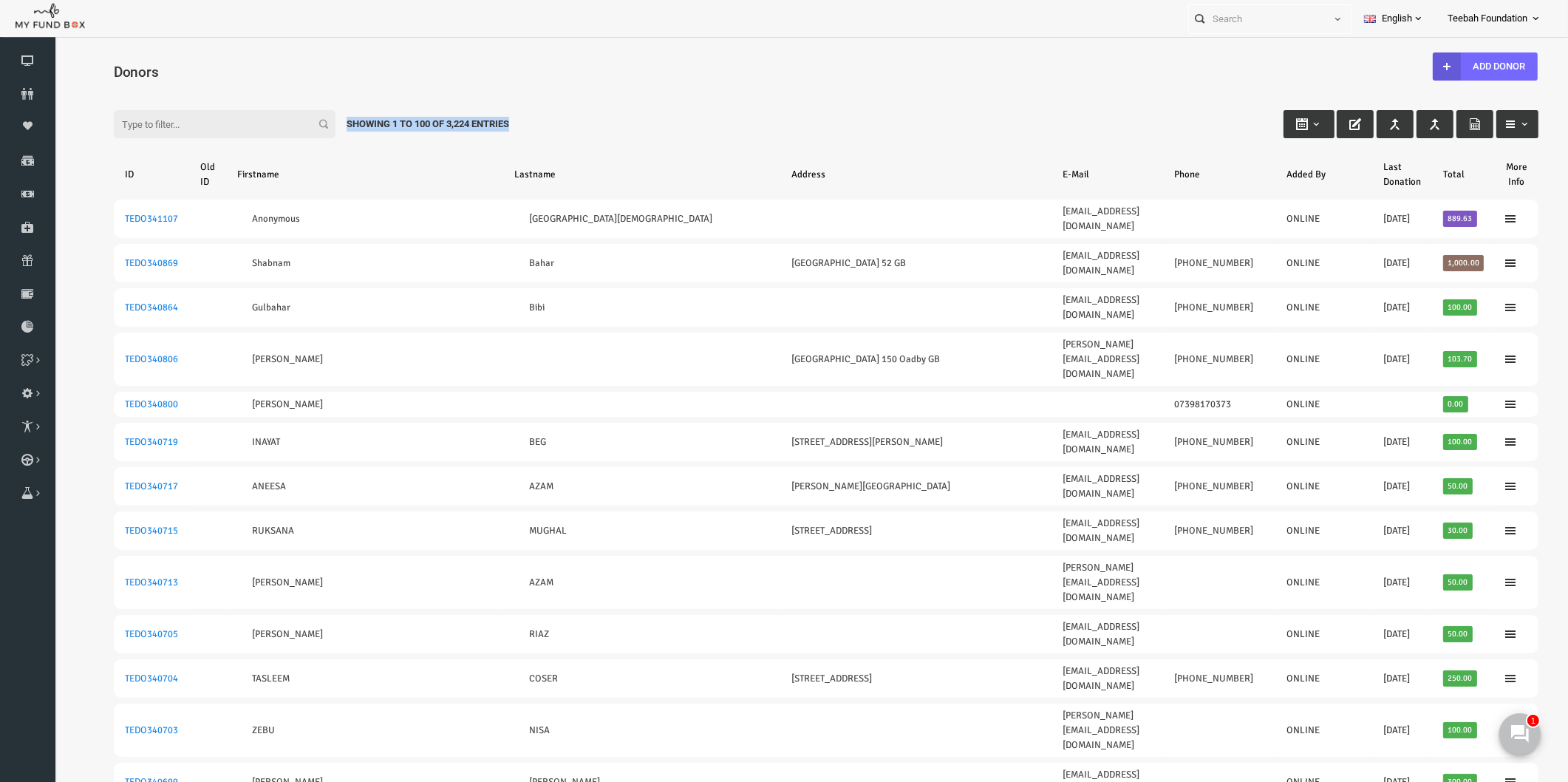
click at [375, 126] on div "Showing 1 to 100 of 3,224 Entries" at bounding box center [397, 124] width 185 height 28
click at [545, 114] on div "Filter: Showing 1 to 100 of 3,224 Entries" at bounding box center [796, 110] width 1454 height 40
drag, startPoint x: 491, startPoint y: 120, endPoint x: 317, endPoint y: 116, distance: 174.0
click at [317, 116] on div "Showing 1 to 100 of 3,224 Entries" at bounding box center [397, 124] width 185 height 28
click at [332, 130] on div "Showing 1 to 100 of 3,224 Entries" at bounding box center [397, 124] width 185 height 28
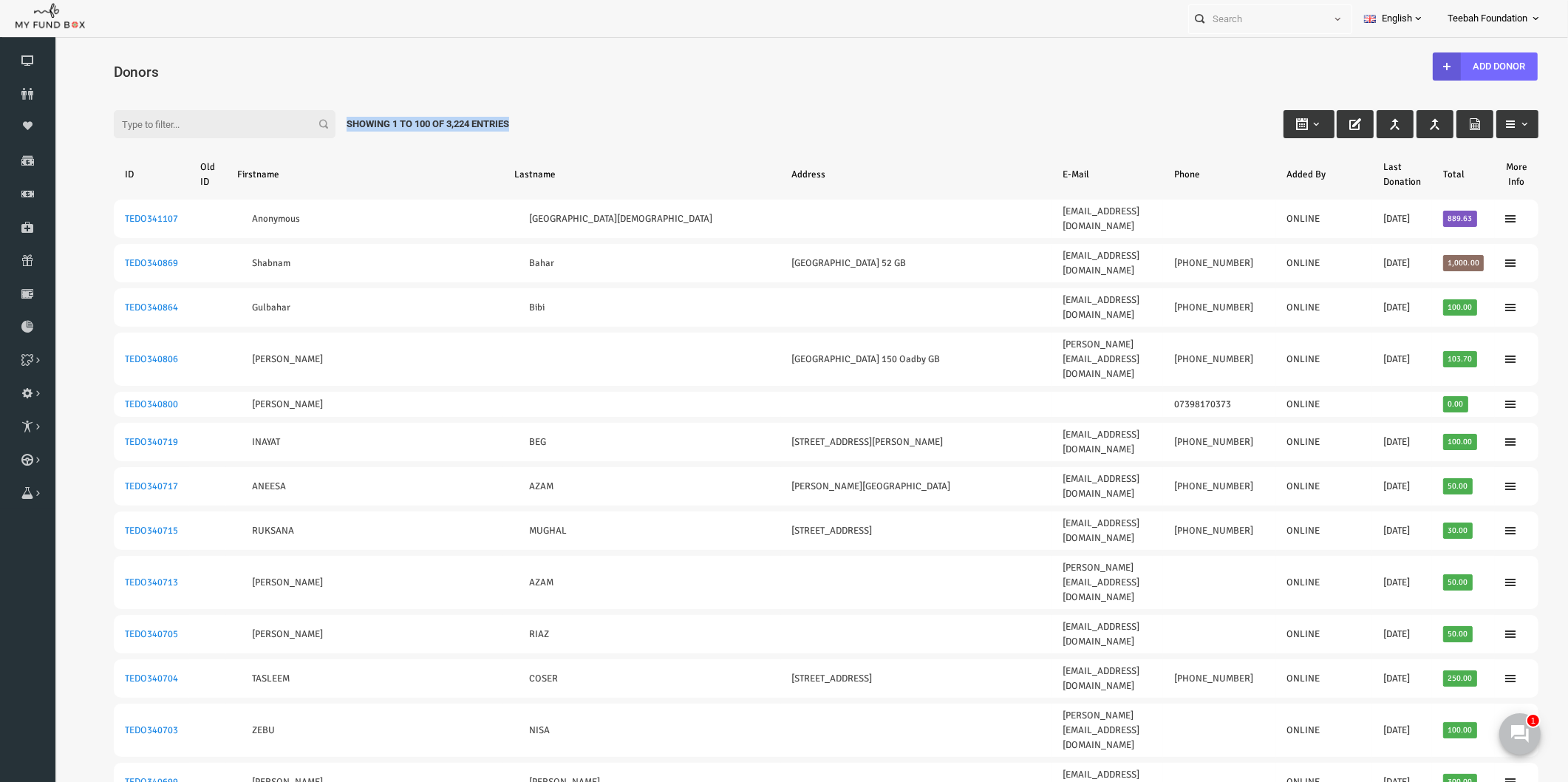
drag, startPoint x: 486, startPoint y: 124, endPoint x: 314, endPoint y: 118, distance: 172.1
click at [314, 118] on div "Showing 1 to 100 of 3,224 Entries" at bounding box center [397, 124] width 185 height 28
click at [30, 94] on icon at bounding box center [27, 94] width 55 height 12
click at [712, 102] on div "Filter: Showing 1 to 100 of 3,224 Entries" at bounding box center [796, 110] width 1454 height 40
click at [725, 120] on div "Filter: Showing 1 to 100 of 3,224 Entries" at bounding box center [796, 110] width 1454 height 40
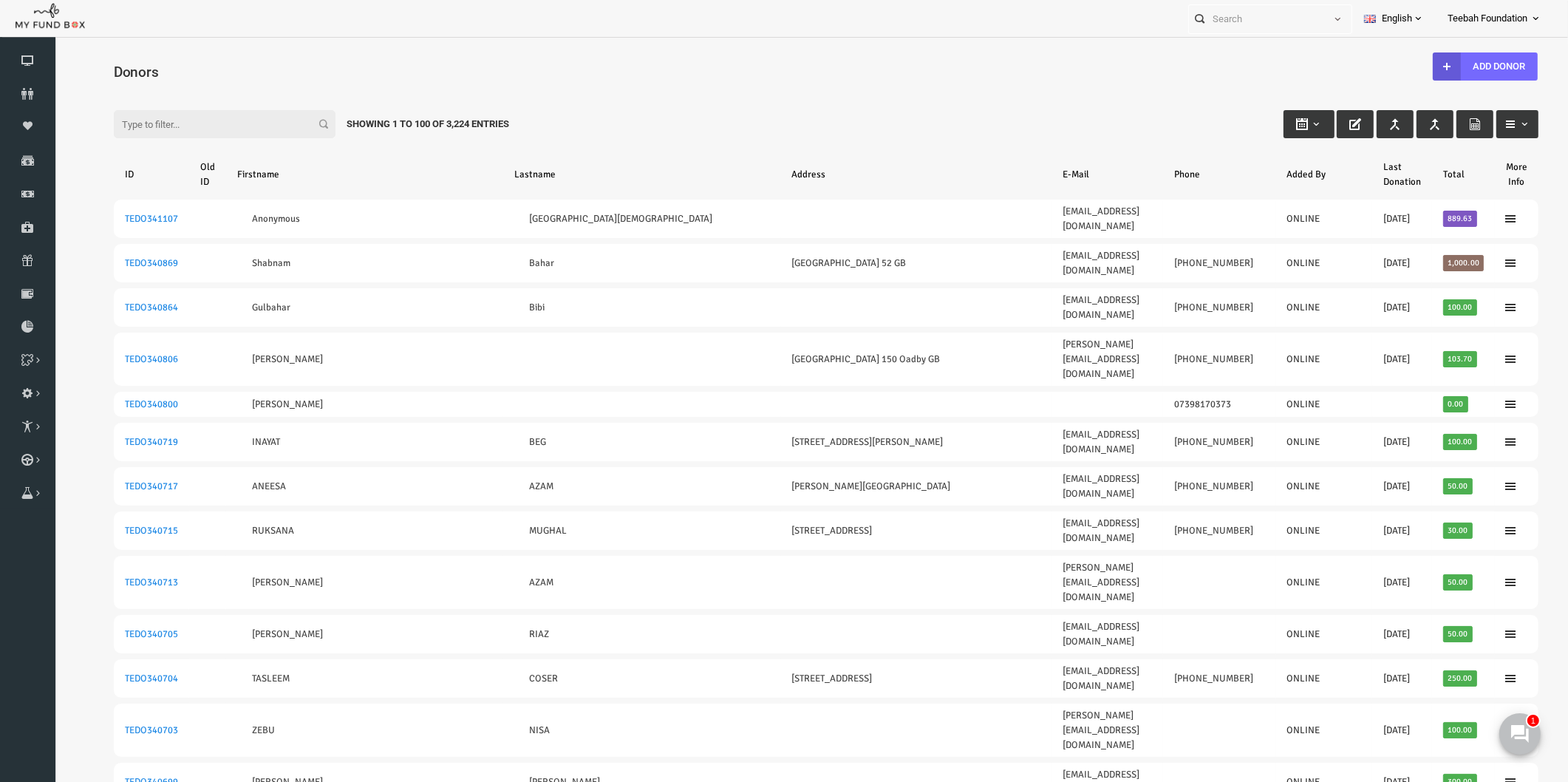
click at [705, 109] on div "Filter: Showing 1 to 100 of 3,224 Entries" at bounding box center [796, 110] width 1454 height 40
click at [22, 91] on icon at bounding box center [27, 94] width 55 height 12
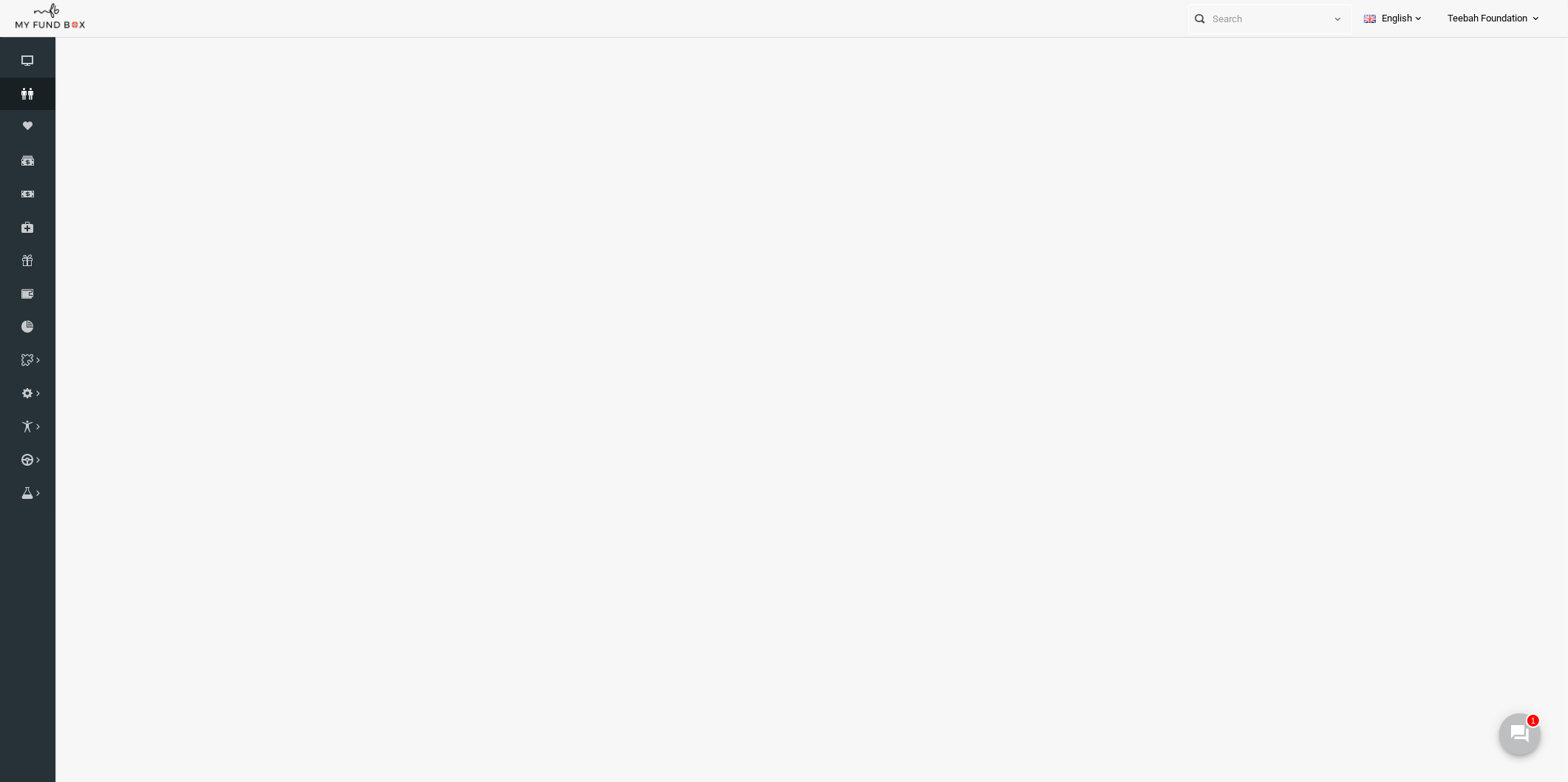
select select "100"
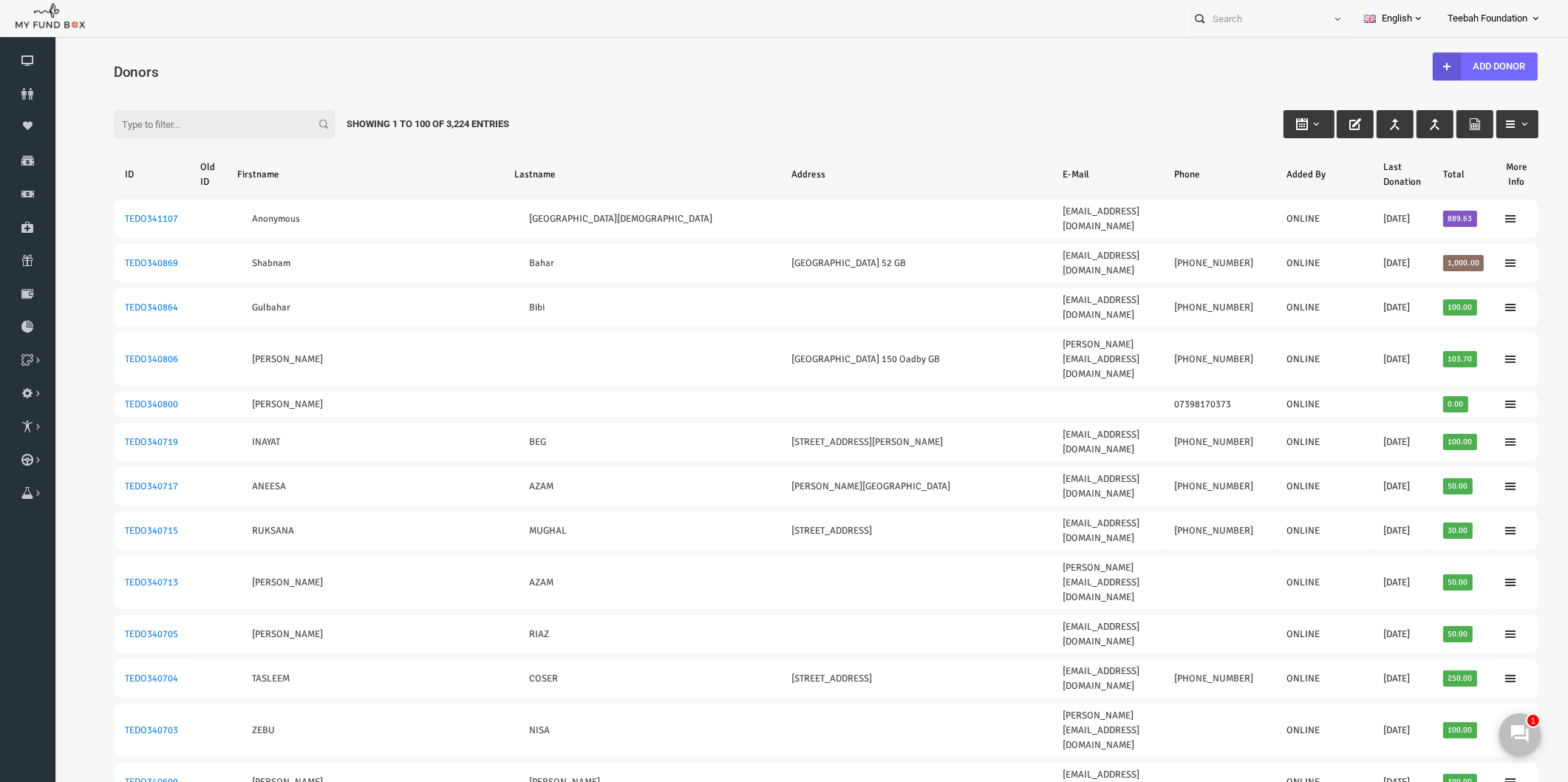
click at [845, 101] on div "Filter: Showing 1 to 100 of 3,224 Entries" at bounding box center [796, 110] width 1454 height 40
click at [271, 65] on h4 "Donors" at bounding box center [803, 72] width 1440 height 22
click at [26, 90] on icon at bounding box center [27, 94] width 55 height 12
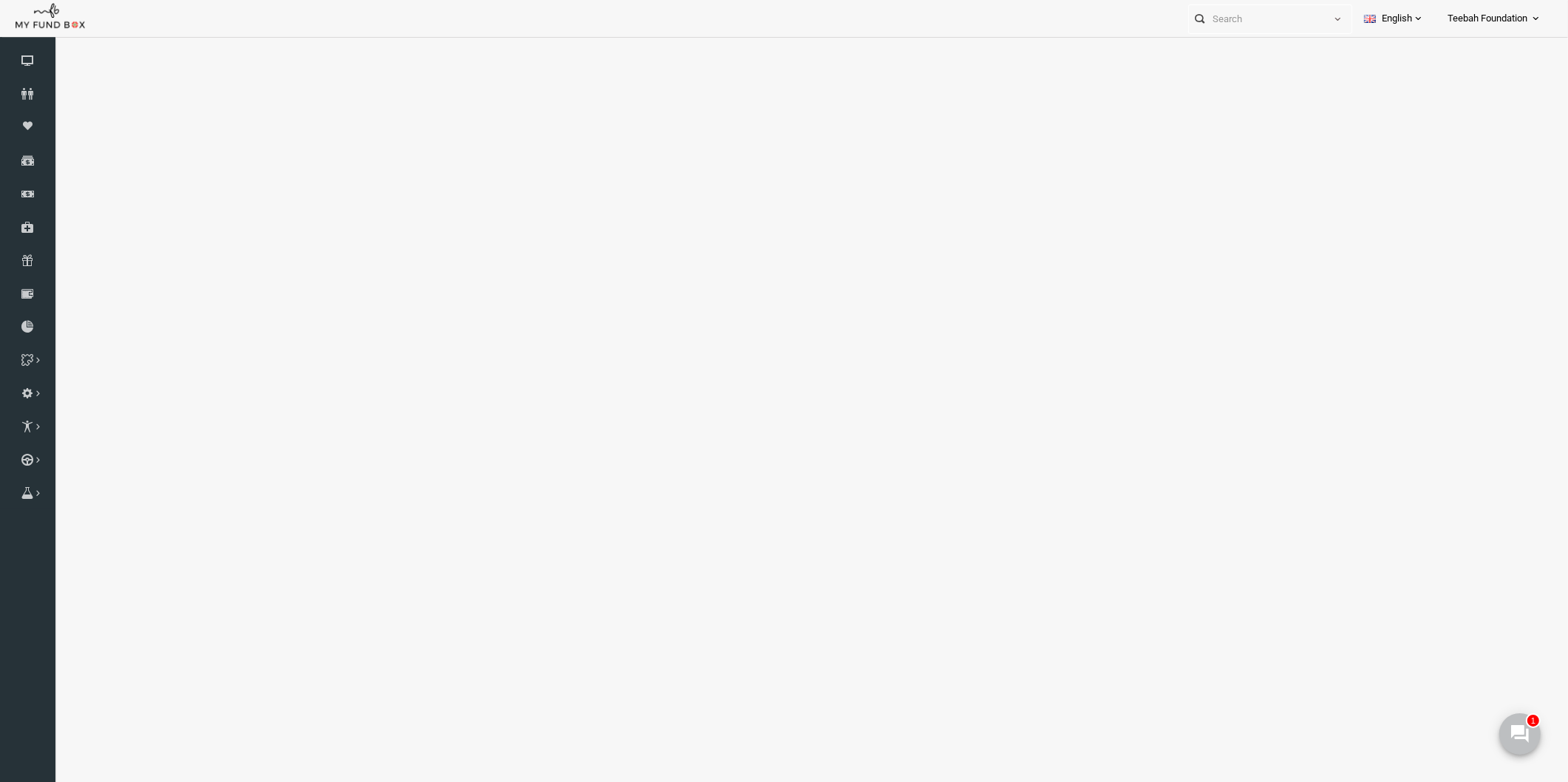
select select "100"
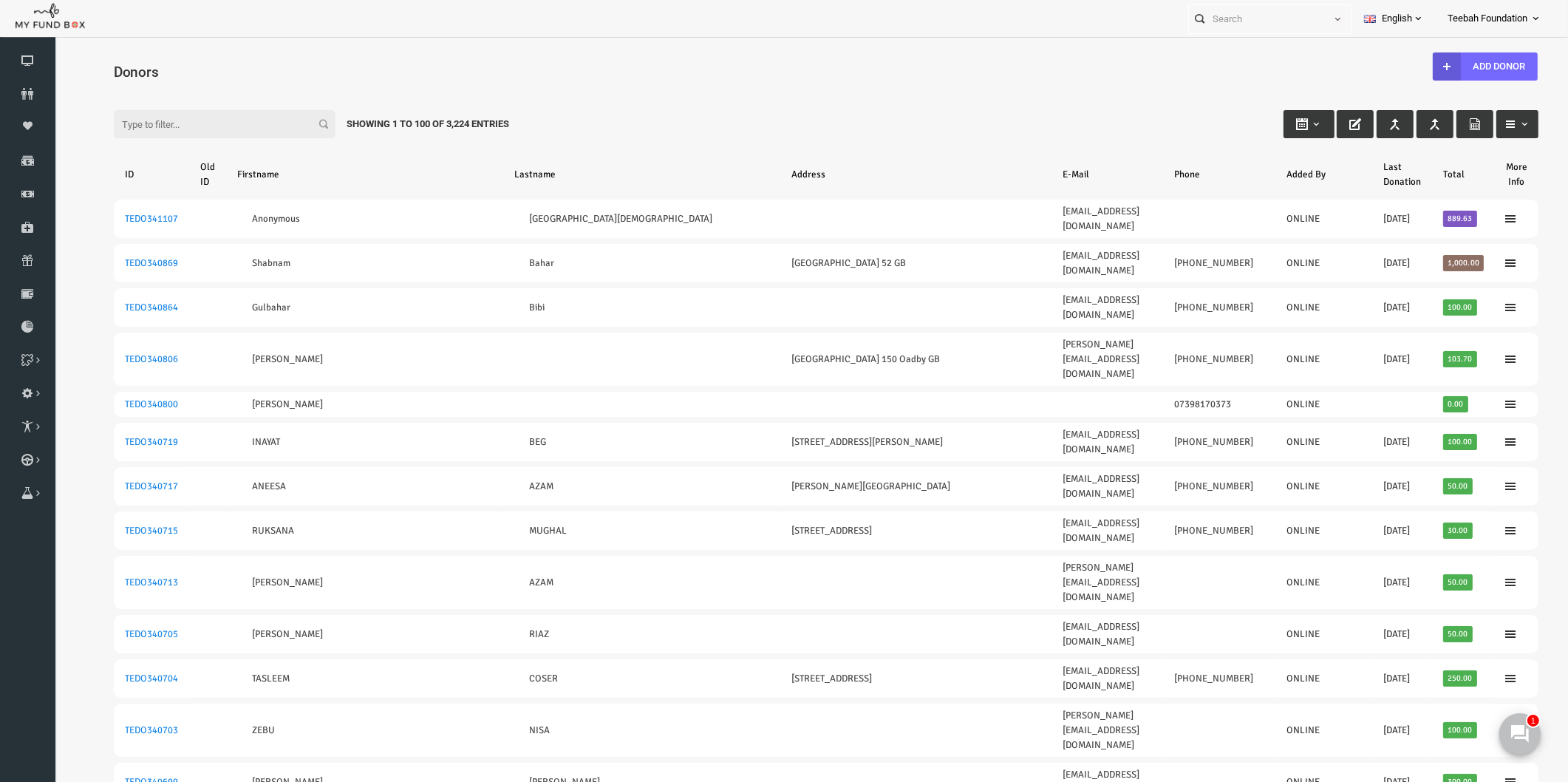
click at [780, 100] on div "Filter: Showing 1 to 100 of 3,224 Entries" at bounding box center [796, 110] width 1454 height 40
click at [879, 98] on div "Filter: Showing 1 to 100 of 3,224 Entries" at bounding box center [796, 110] width 1454 height 40
click at [551, 70] on h4 "Donors" at bounding box center [803, 72] width 1440 height 22
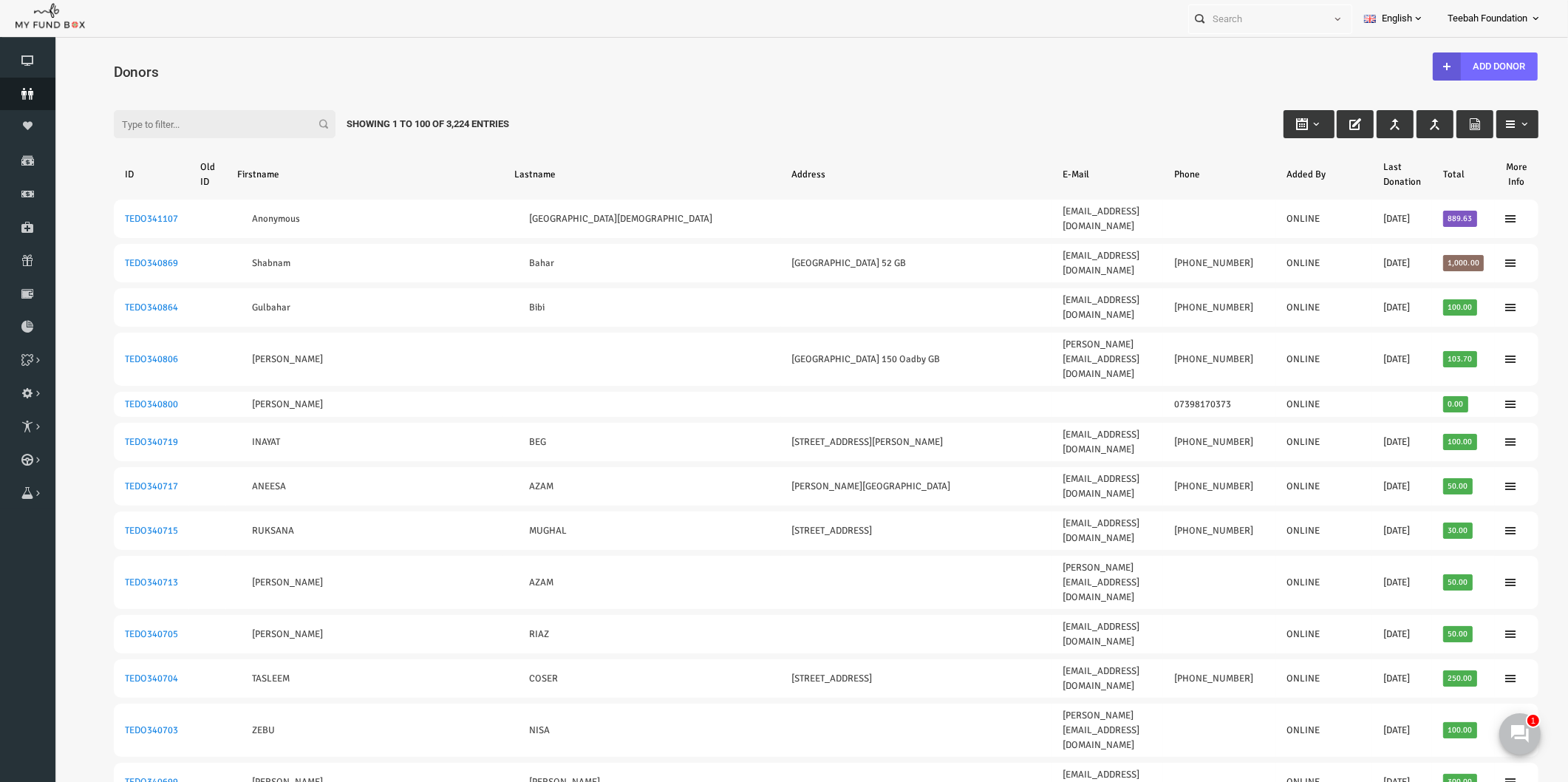
click at [35, 97] on icon at bounding box center [27, 94] width 55 height 12
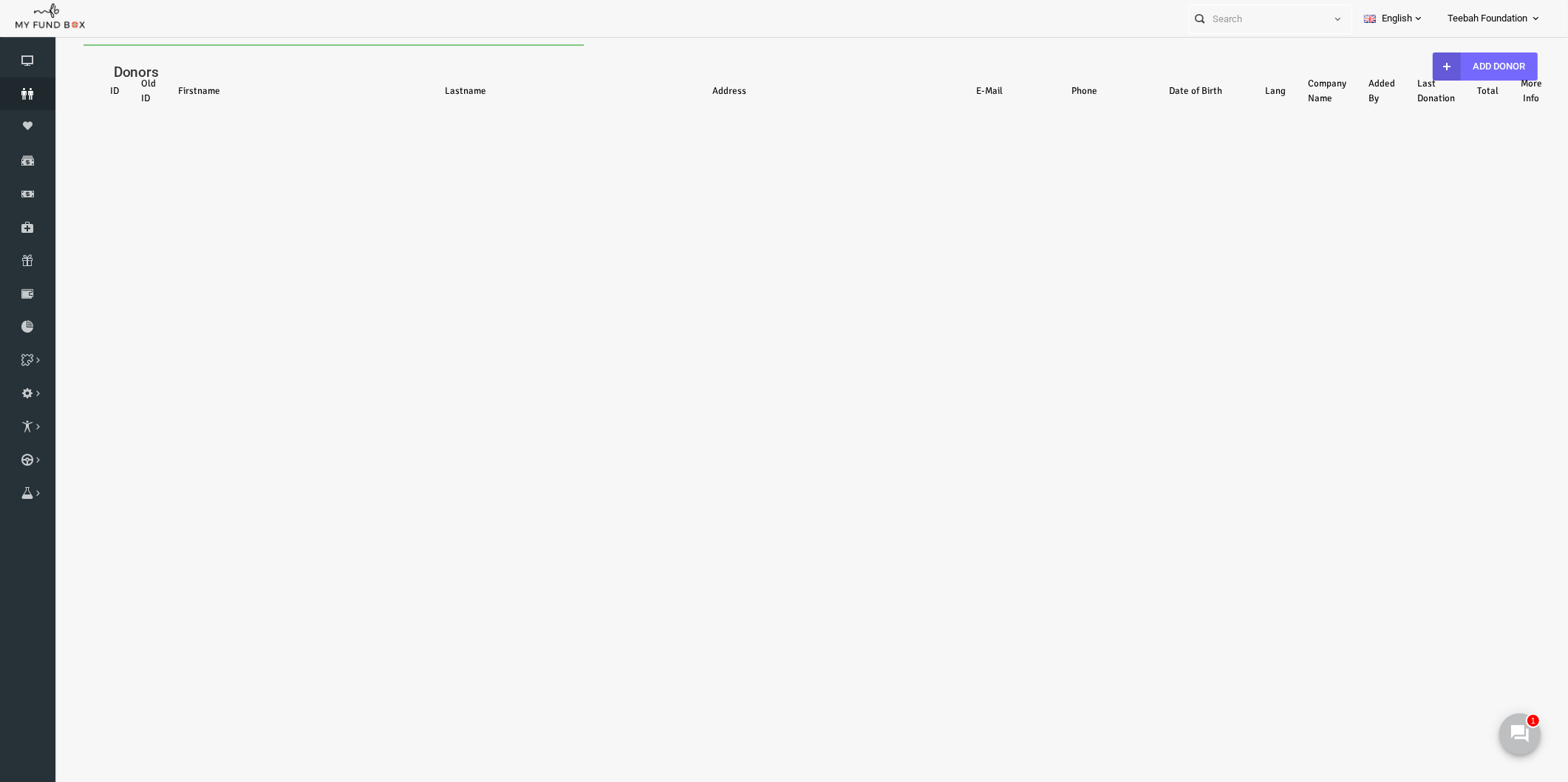
select select "100"
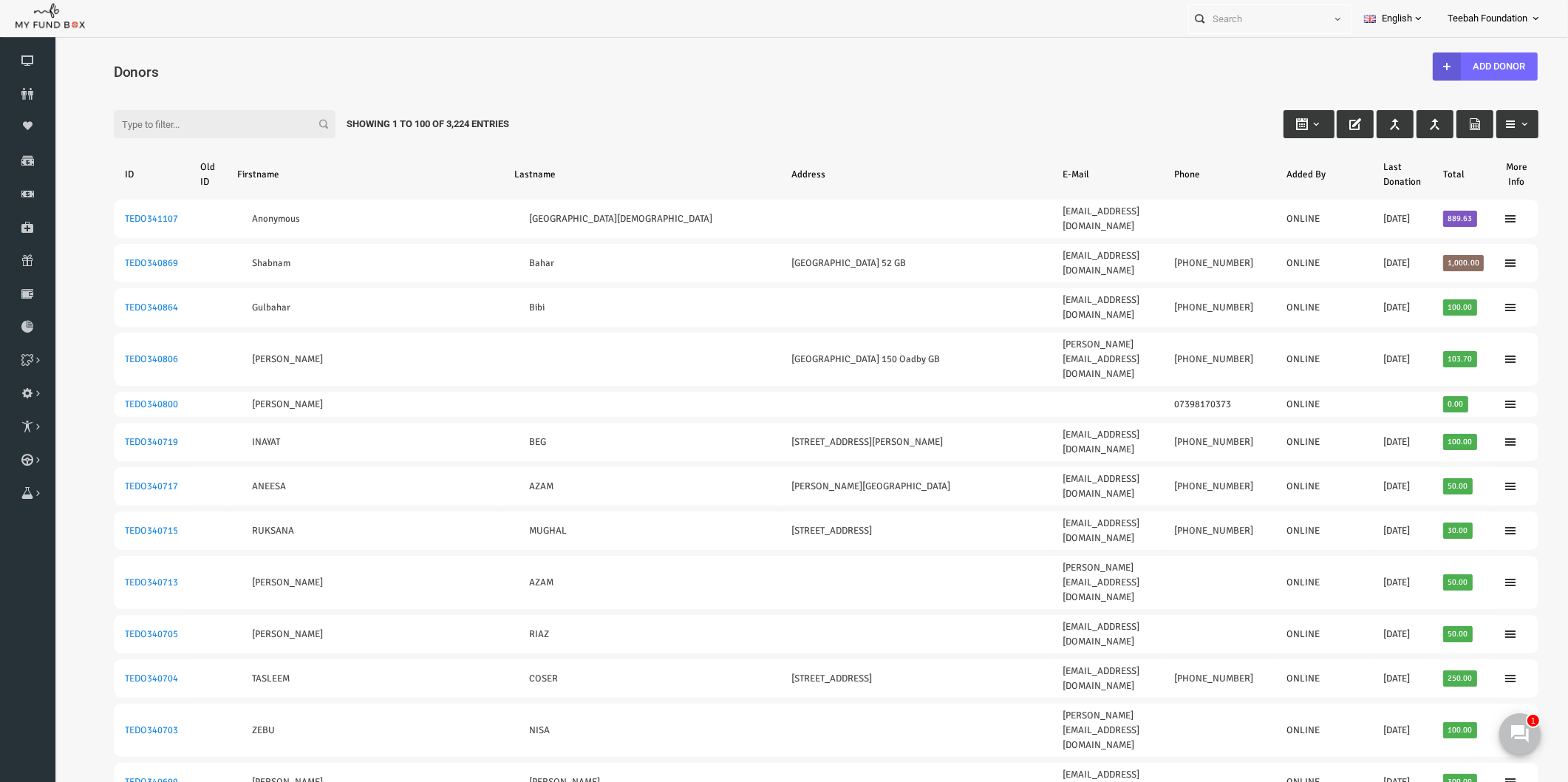
click at [926, 101] on div "Filter: Showing 1 to 100 of 3,224 Entries" at bounding box center [796, 110] width 1454 height 40
click at [931, 100] on div "Filter: Showing 1 to 100 of 3,224 Entries" at bounding box center [796, 110] width 1454 height 40
click at [973, 115] on div "Filter: Showing 1 to 100 of 3,224 Entries" at bounding box center [796, 110] width 1454 height 40
